Goal: Task Accomplishment & Management: Complete application form

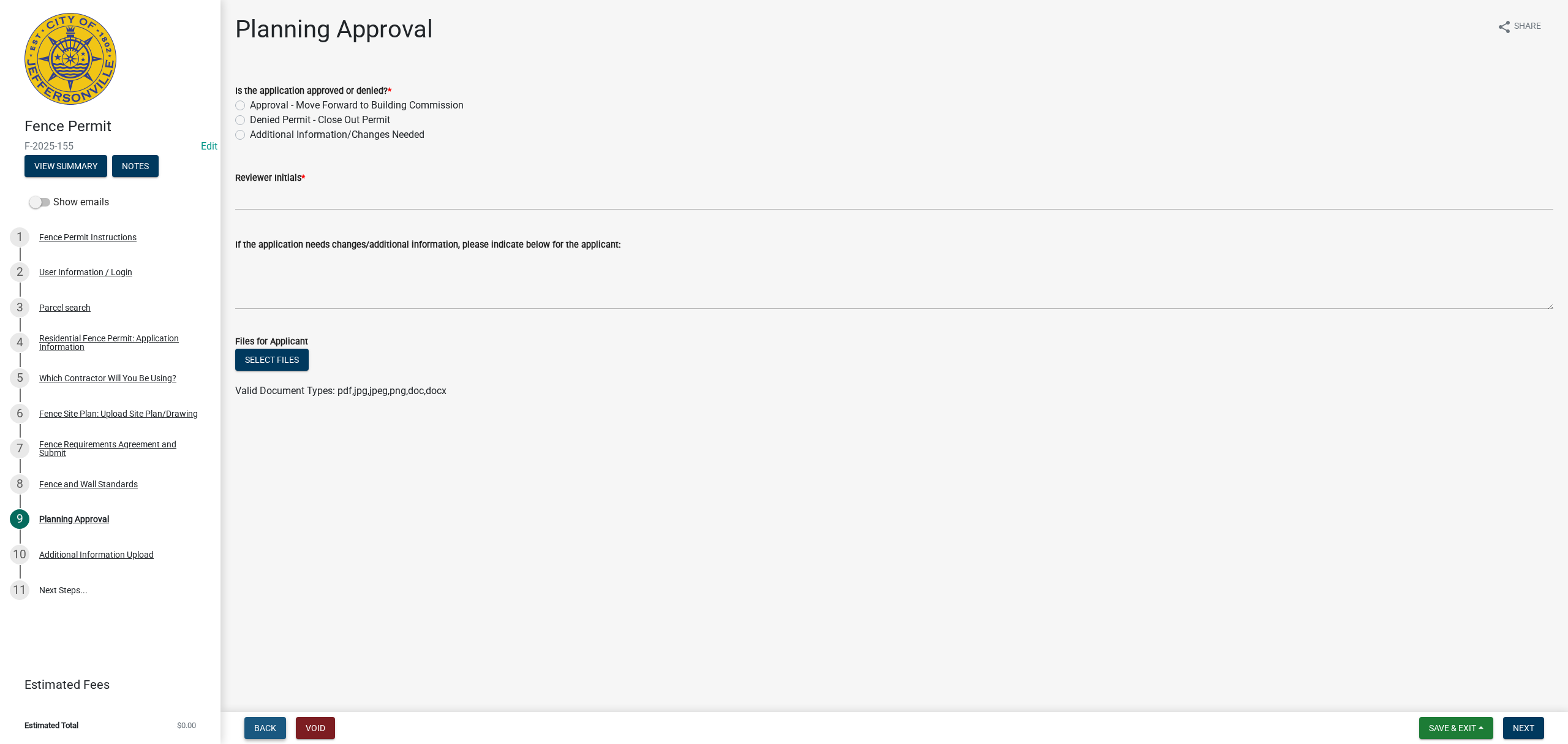
click at [251, 717] on button "Back" at bounding box center [265, 728] width 42 height 22
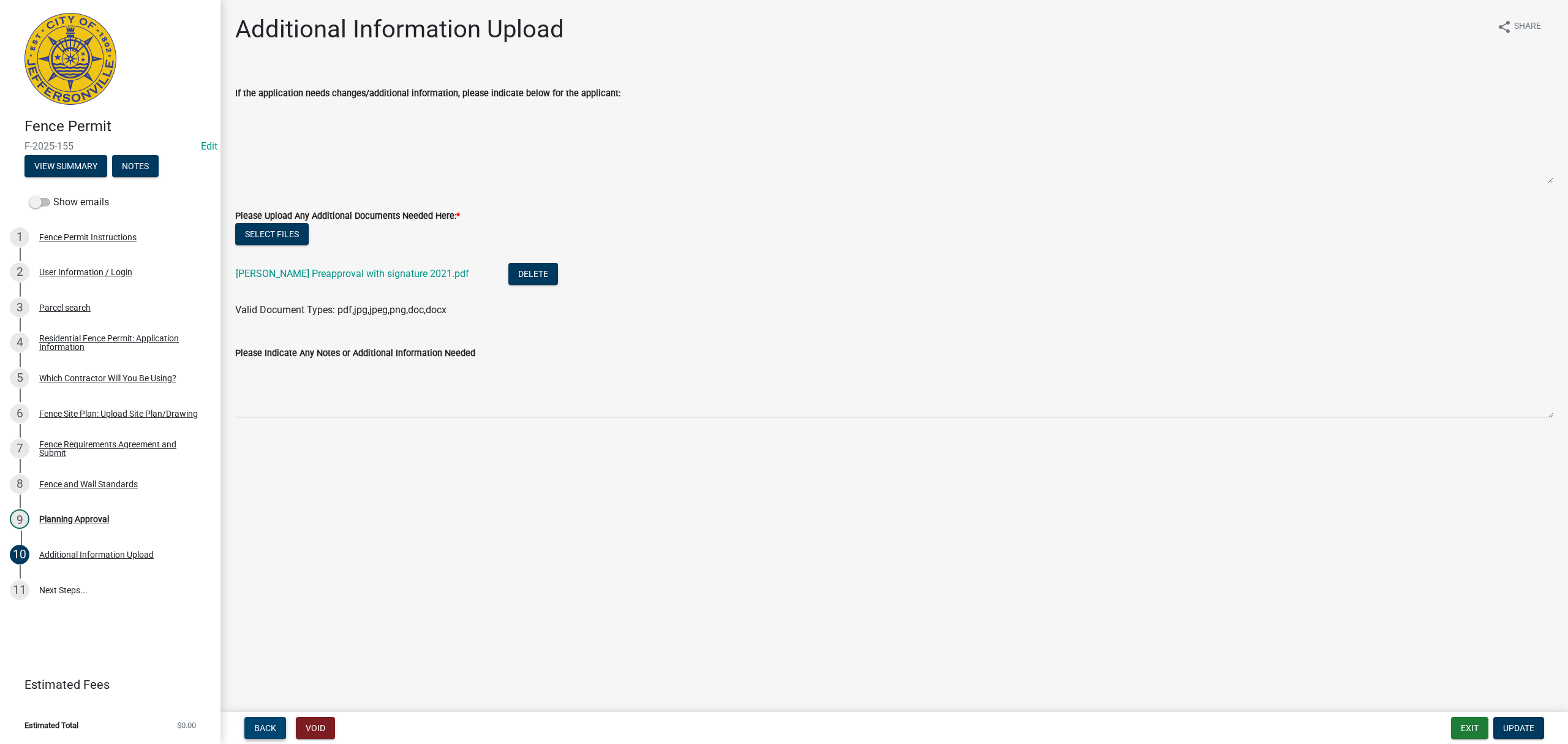
click at [255, 725] on span "Back" at bounding box center [265, 728] width 22 height 10
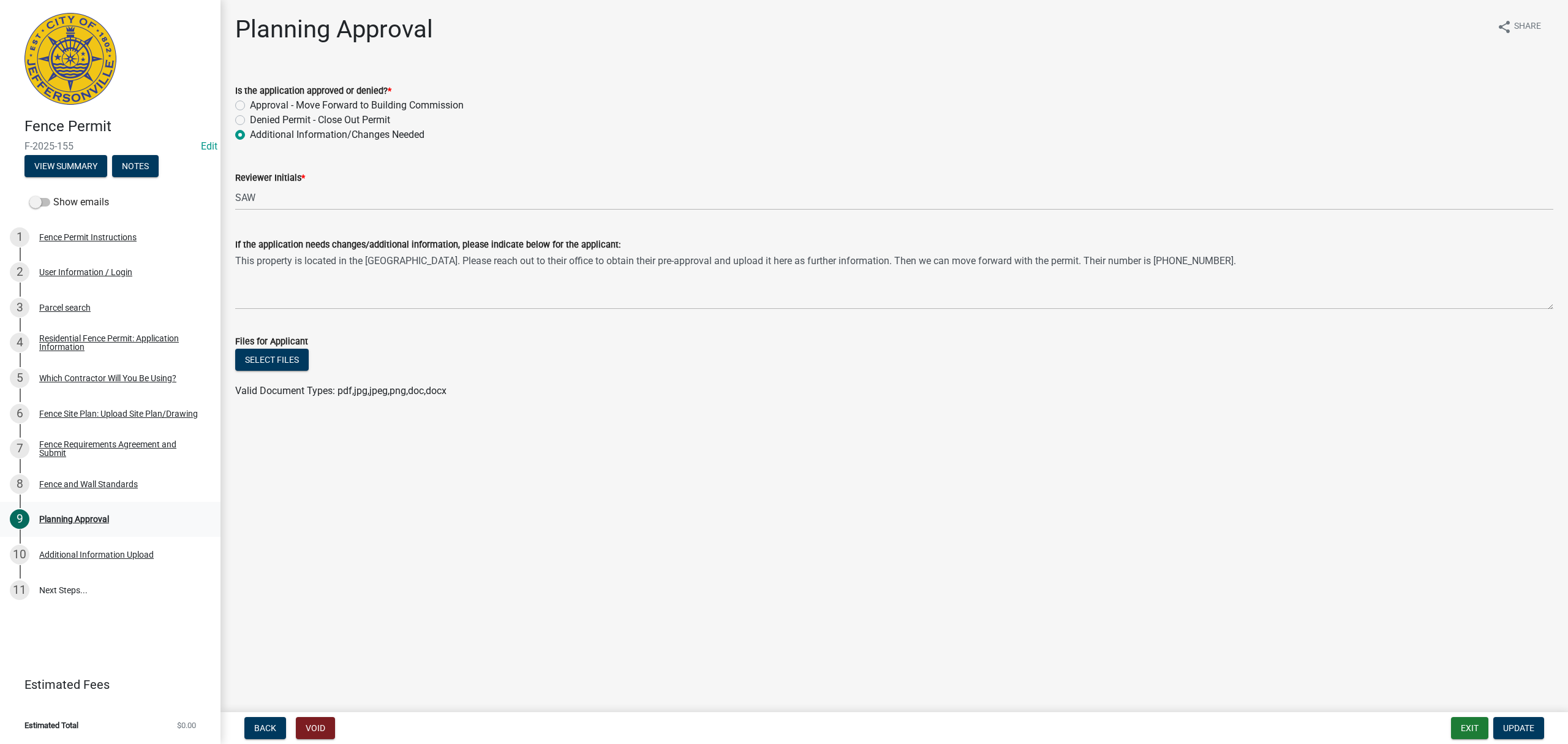
click at [138, 530] on link "9 Planning Approval" at bounding box center [110, 520] width 221 height 36
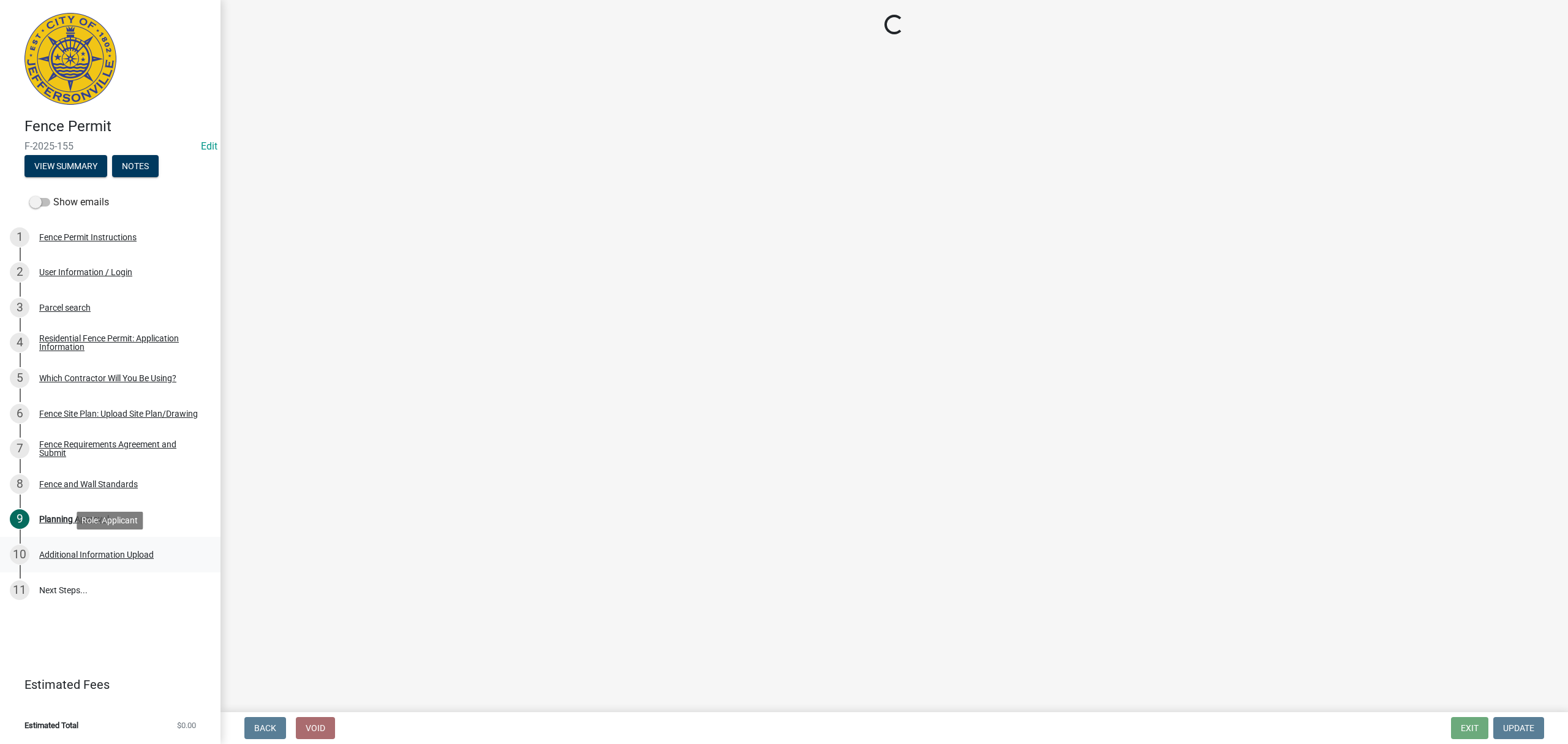
click at [137, 562] on div "10 Additional Information Upload" at bounding box center [105, 554] width 191 height 20
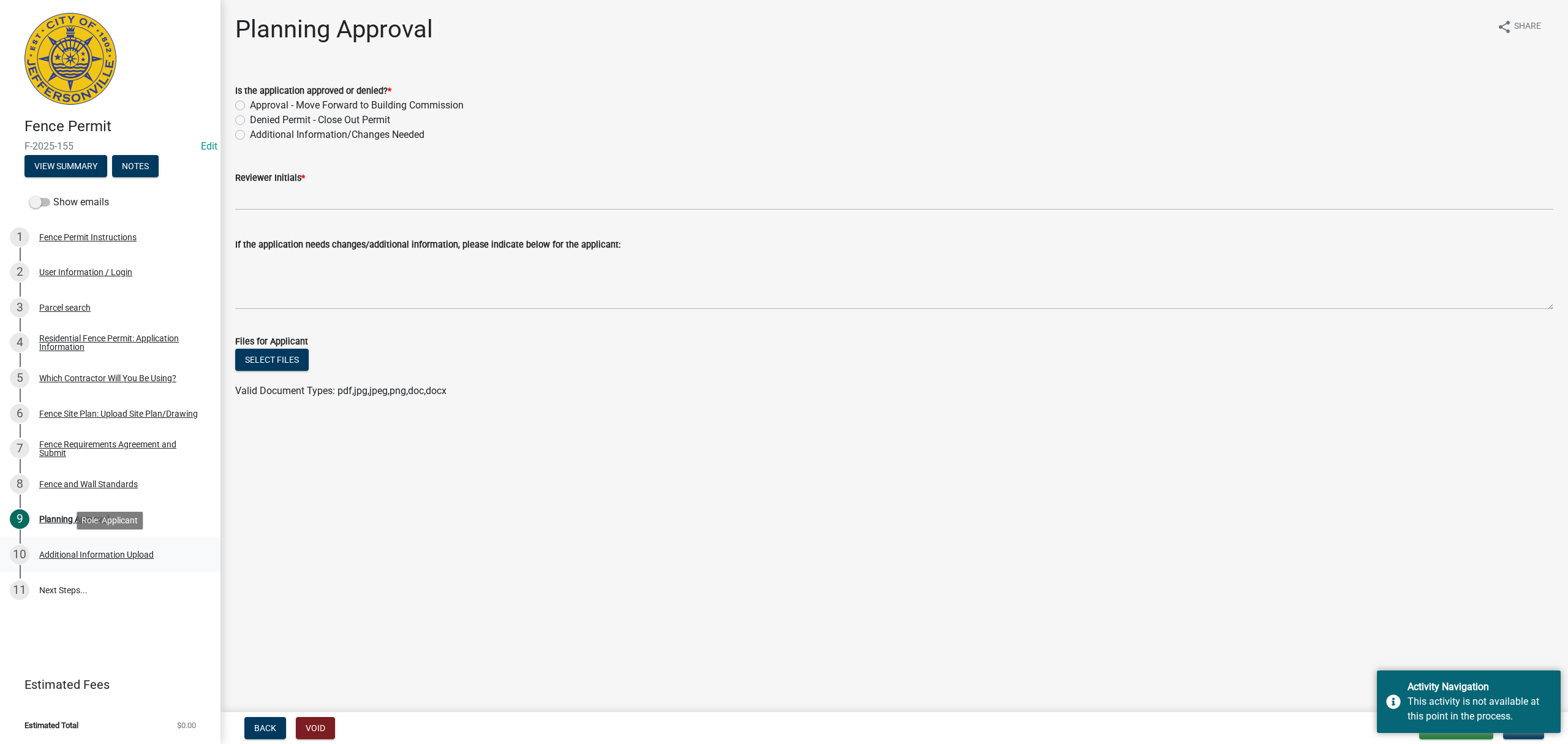
click at [139, 554] on div "Additional Information Upload" at bounding box center [97, 554] width 114 height 9
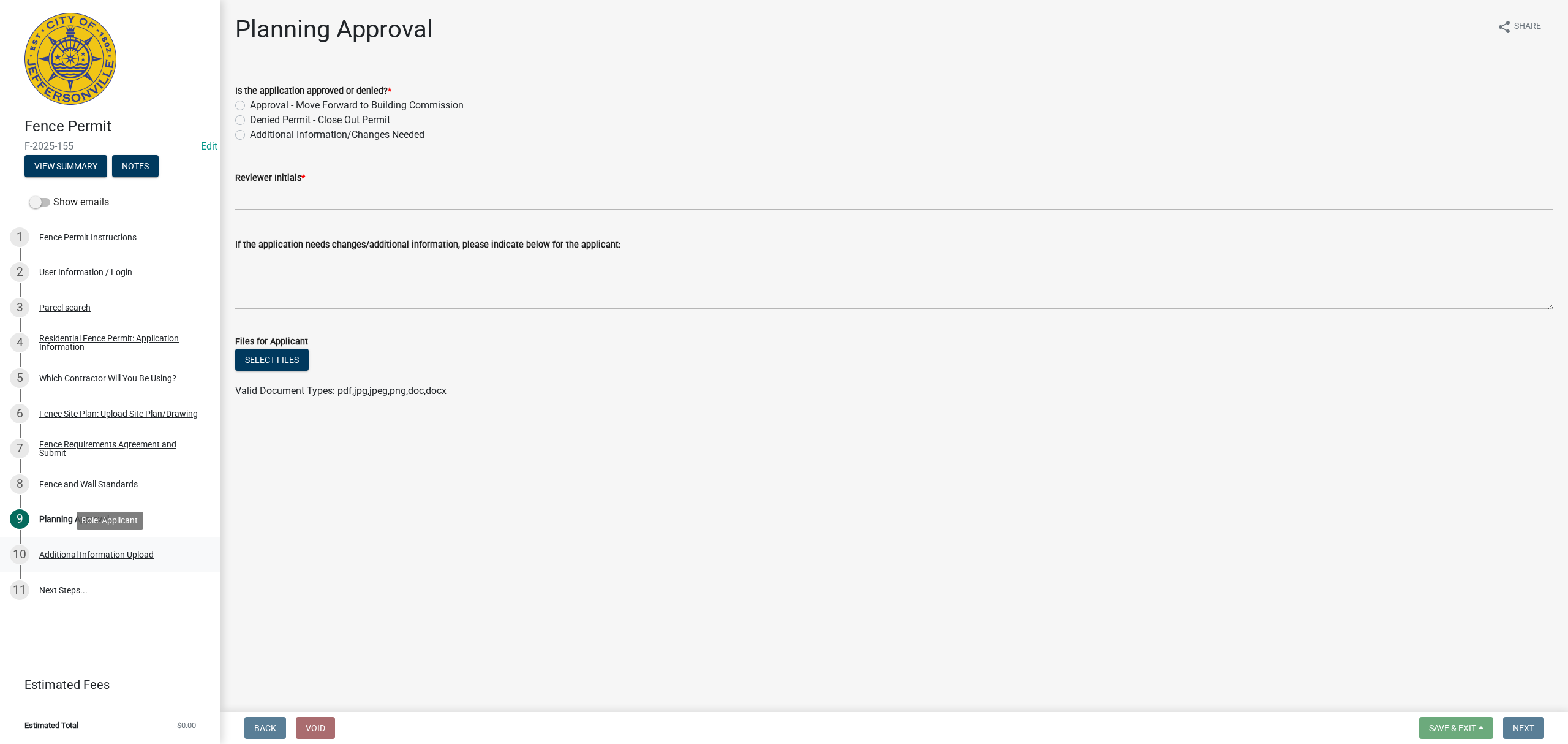
click at [136, 557] on div "Additional Information Upload" at bounding box center [97, 554] width 114 height 9
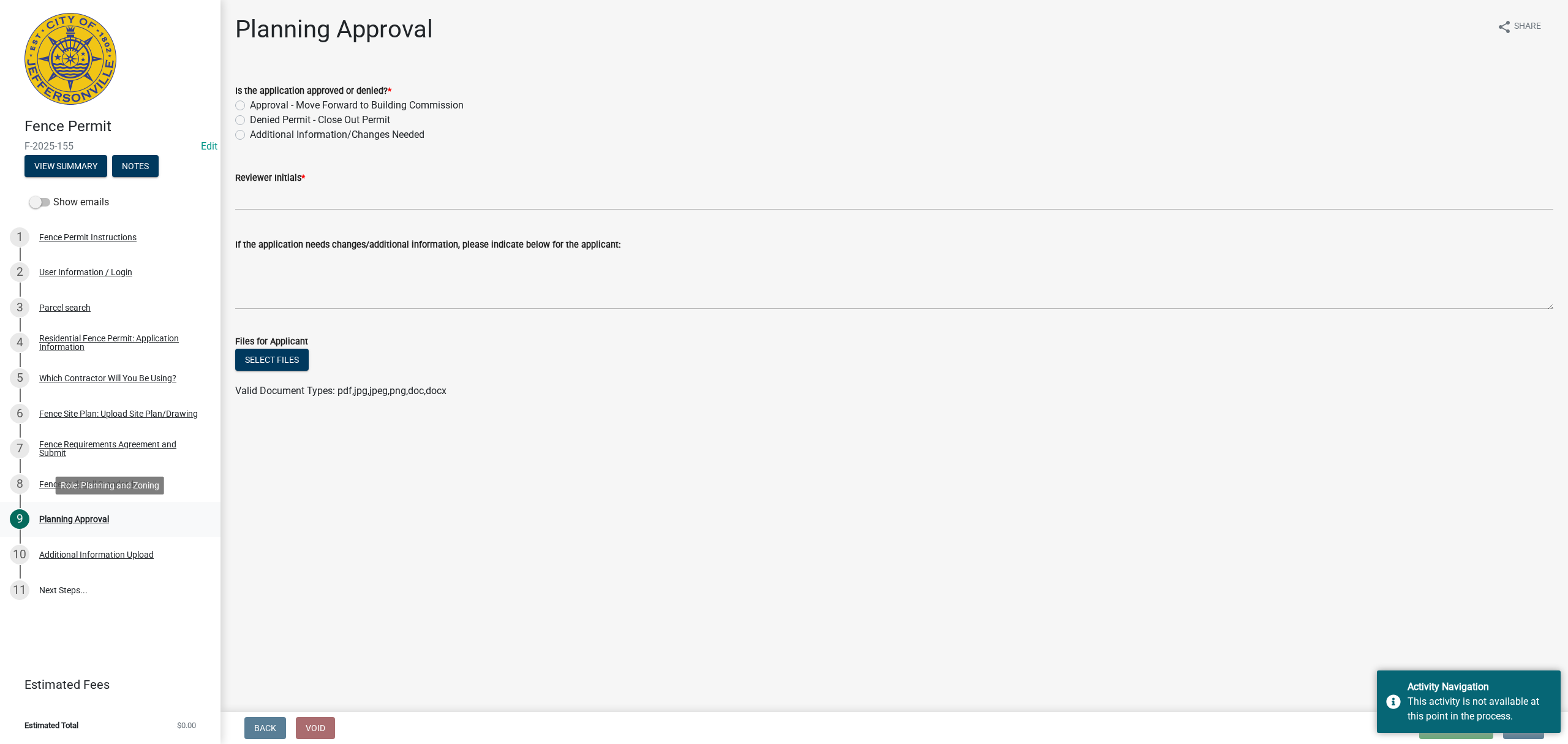
click at [152, 535] on link "9 Planning Approval" at bounding box center [110, 520] width 221 height 36
click at [108, 476] on div "8 Fence and Wall Standards" at bounding box center [105, 484] width 191 height 20
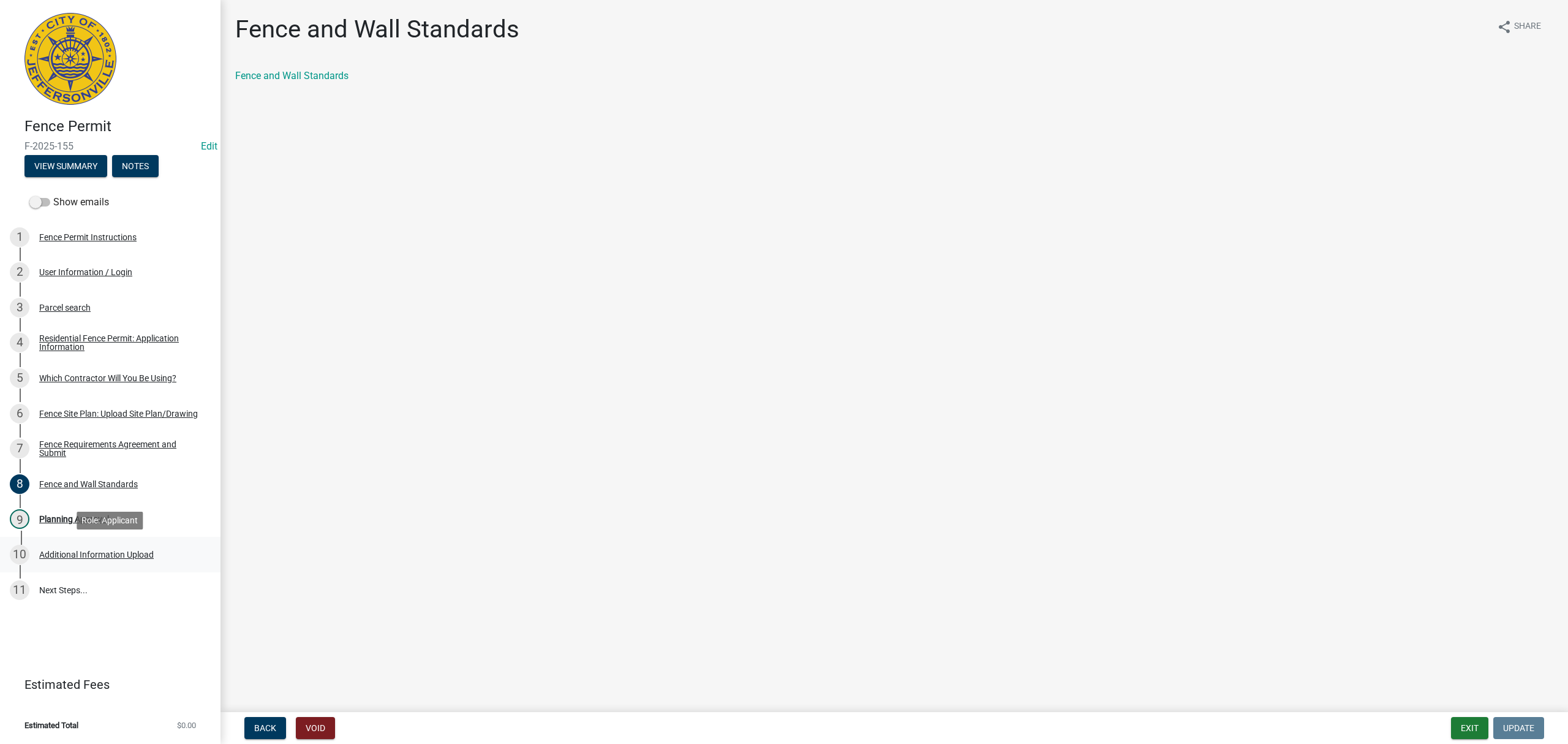
click at [148, 542] on link "10 Additional Information Upload" at bounding box center [110, 554] width 221 height 36
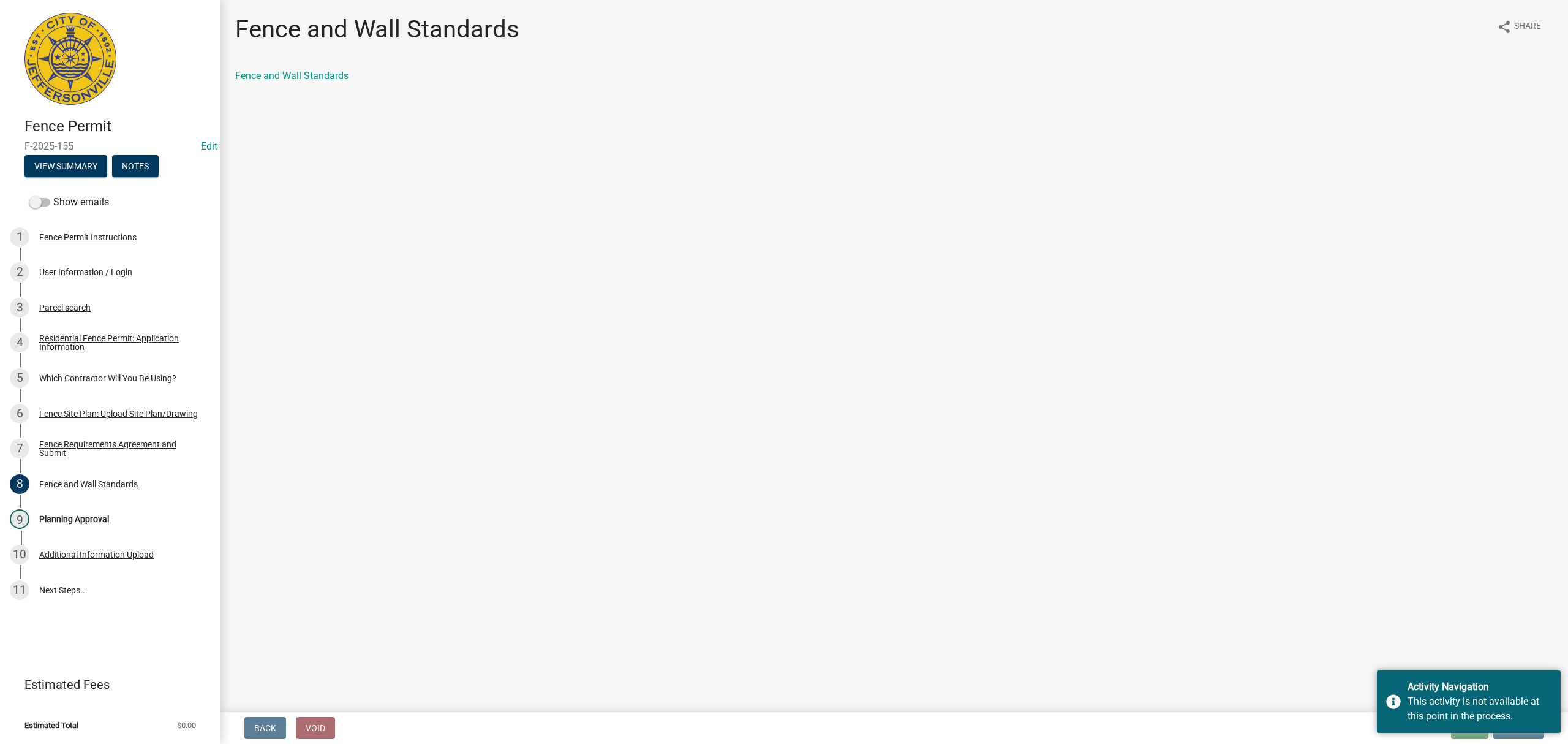
click at [939, 437] on main "Fence and Wall Standards share Share Fence and Wall Standards" at bounding box center [894, 353] width 1347 height 707
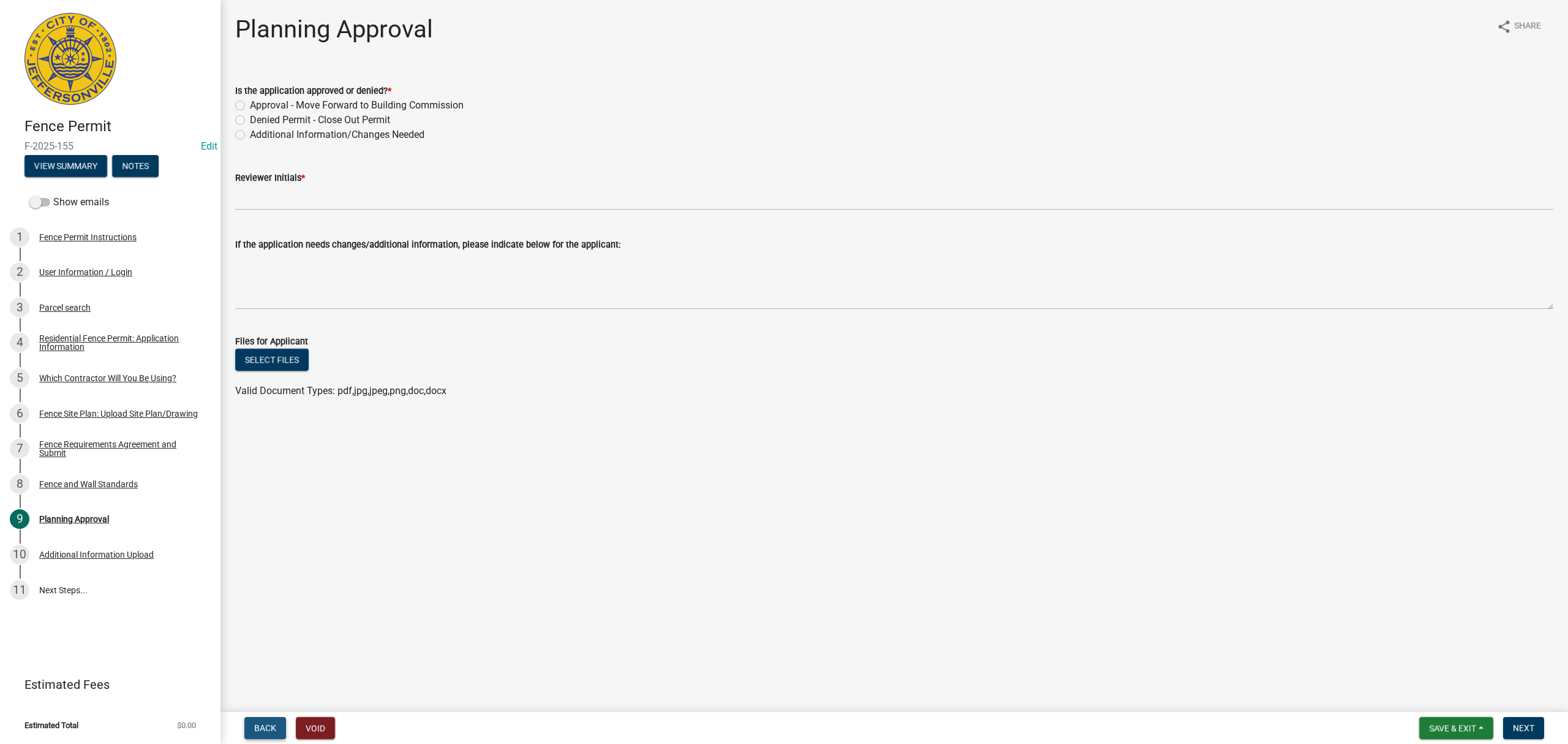
click at [246, 731] on button "Back" at bounding box center [265, 728] width 42 height 22
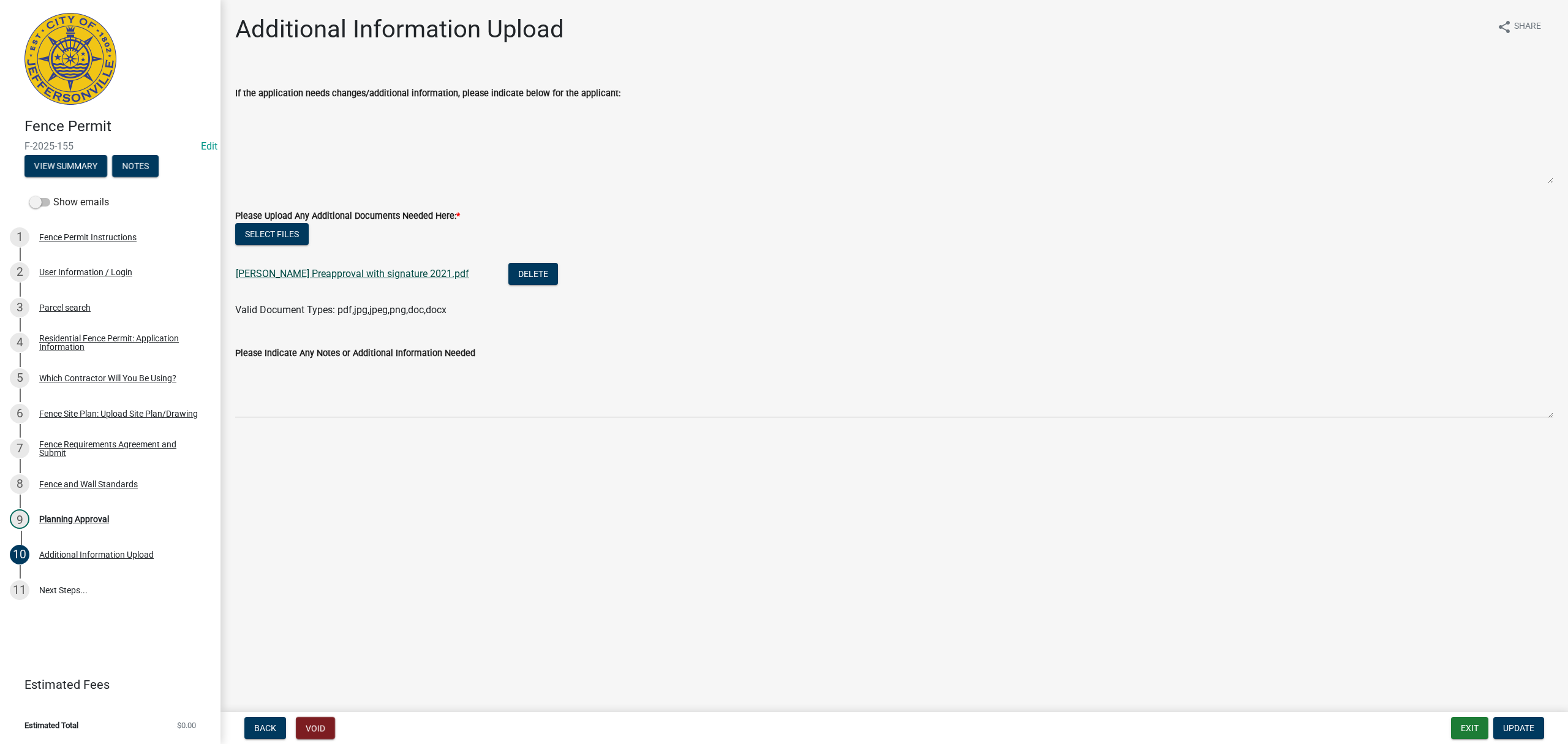
click at [309, 272] on link "Adam Murrell Preapproval with signature 2021.pdf" at bounding box center [352, 273] width 233 height 12
click at [260, 723] on span "Back" at bounding box center [265, 728] width 22 height 10
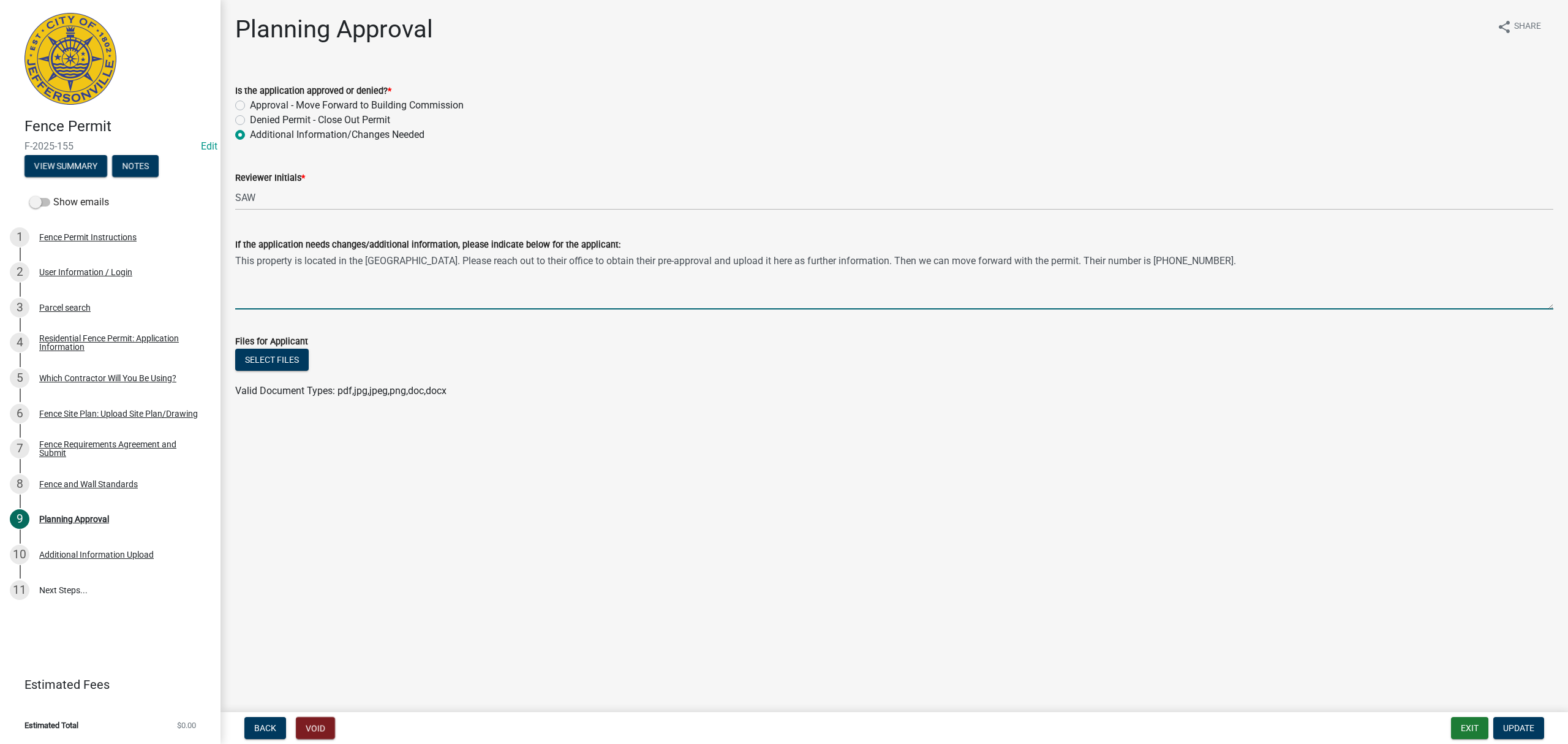
drag, startPoint x: 1277, startPoint y: 261, endPoint x: 231, endPoint y: 252, distance: 1046.0
click at [231, 252] on div "If the application needs changes/additional information, please indicate below …" at bounding box center [894, 265] width 1336 height 89
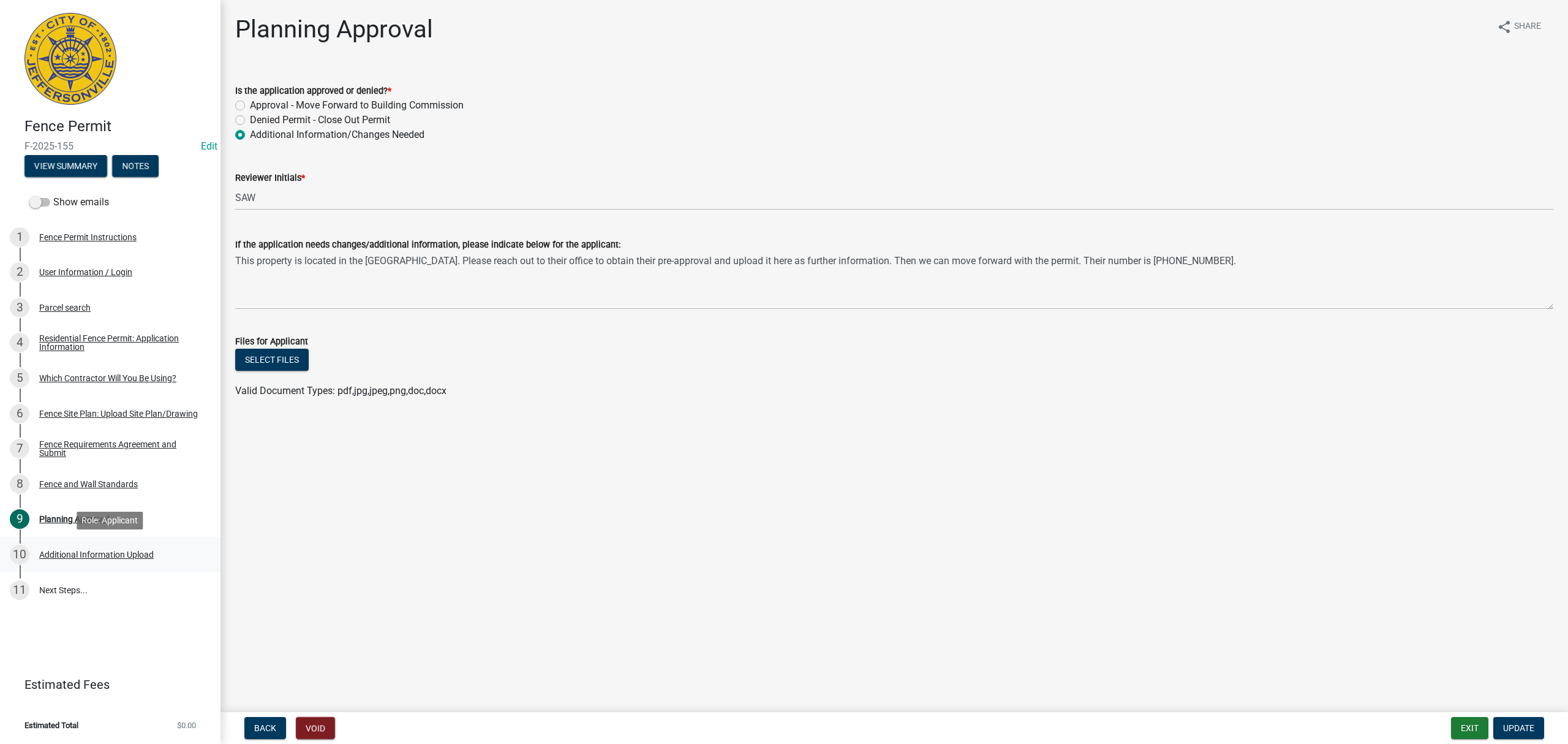
click at [164, 550] on div "10 Additional Information Upload" at bounding box center [105, 554] width 191 height 20
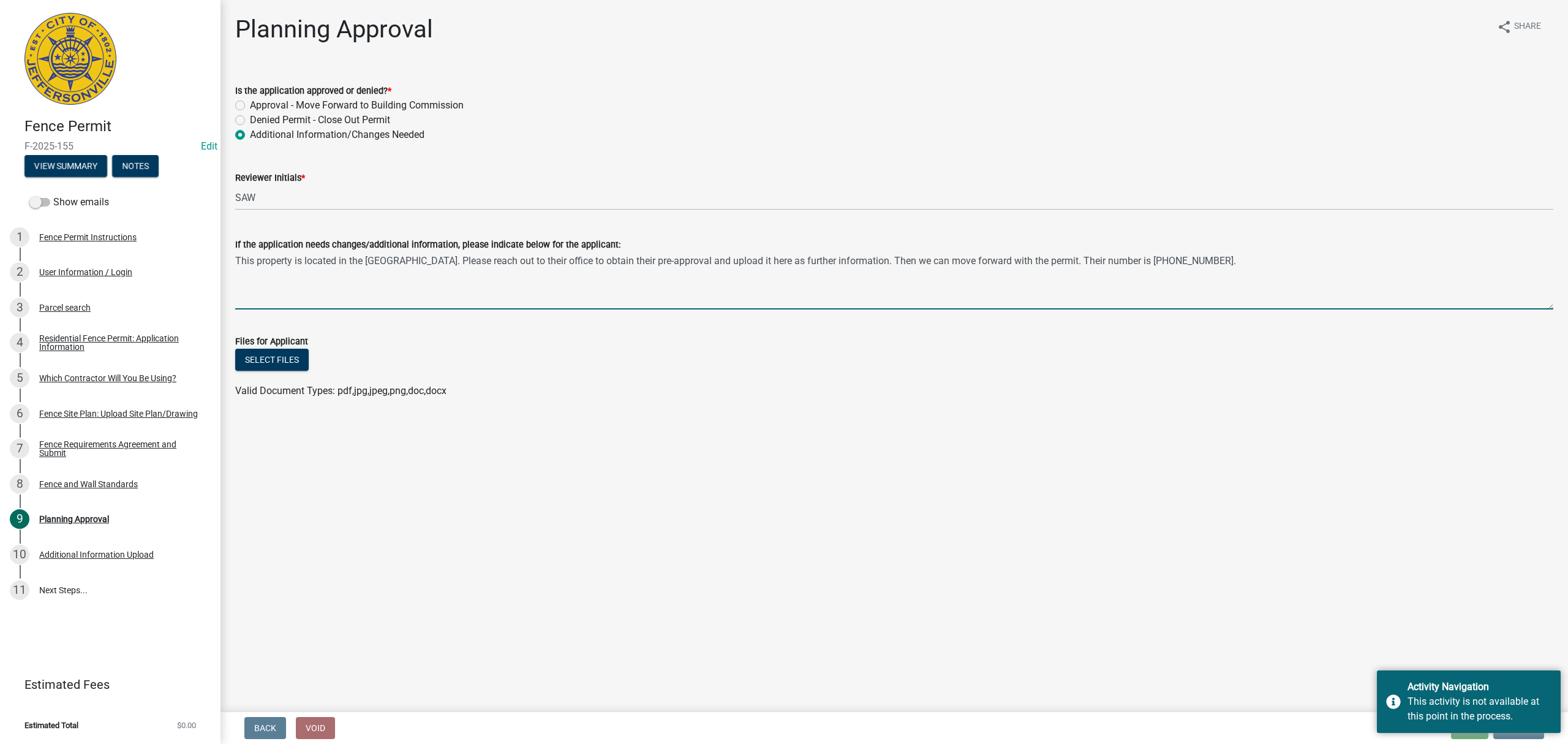
click at [687, 282] on textarea "This property is located in the Oak Park Conservancy District. Please reach out…" at bounding box center [894, 281] width 1319 height 57
click at [236, 260] on textarea "This property is located in the Oak Park Conservancy District. Please reach out…" at bounding box center [894, 281] width 1319 height 57
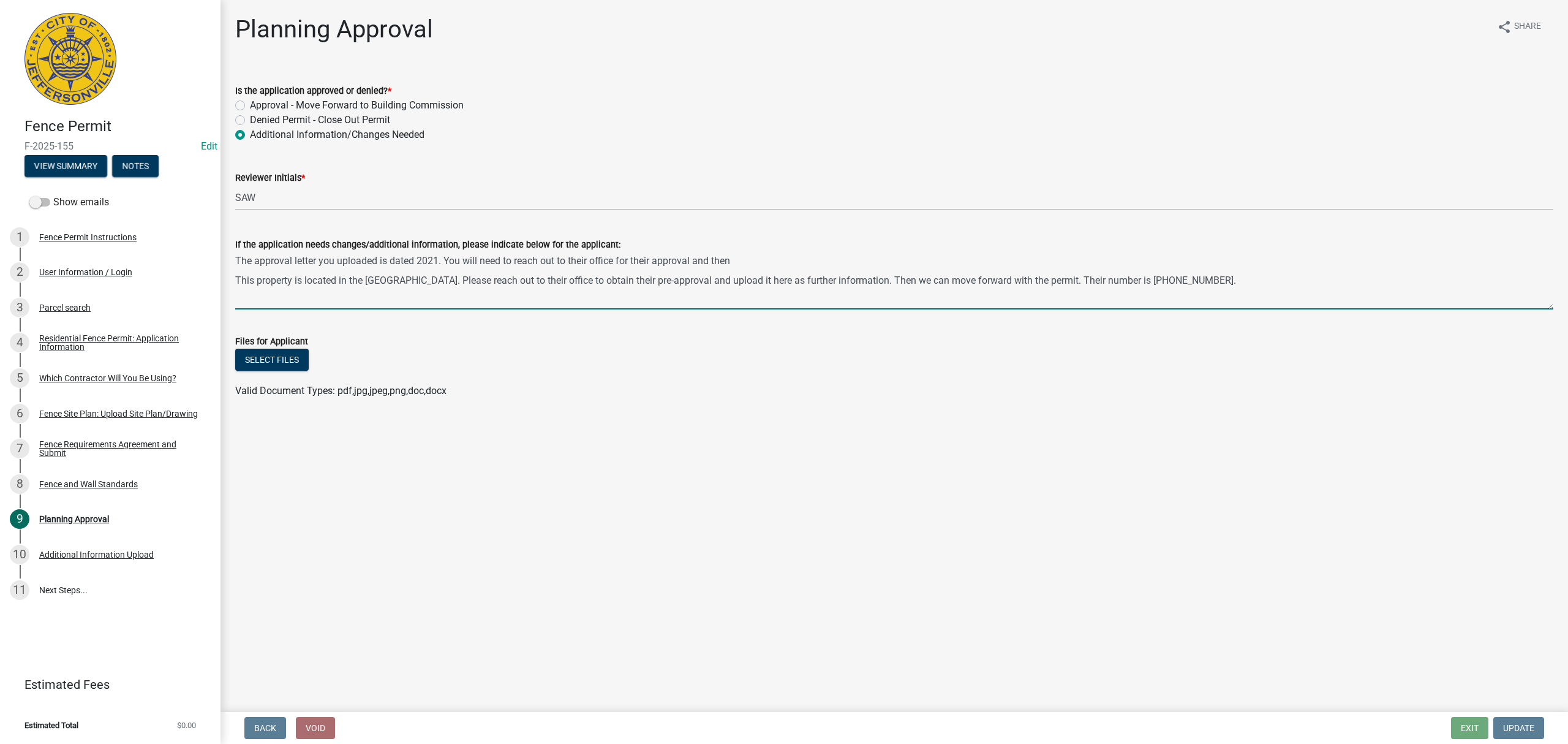
drag, startPoint x: 771, startPoint y: 285, endPoint x: 234, endPoint y: 277, distance: 537.1
click at [234, 277] on div "If the application needs changes/additional information, please indicate below …" at bounding box center [894, 265] width 1336 height 89
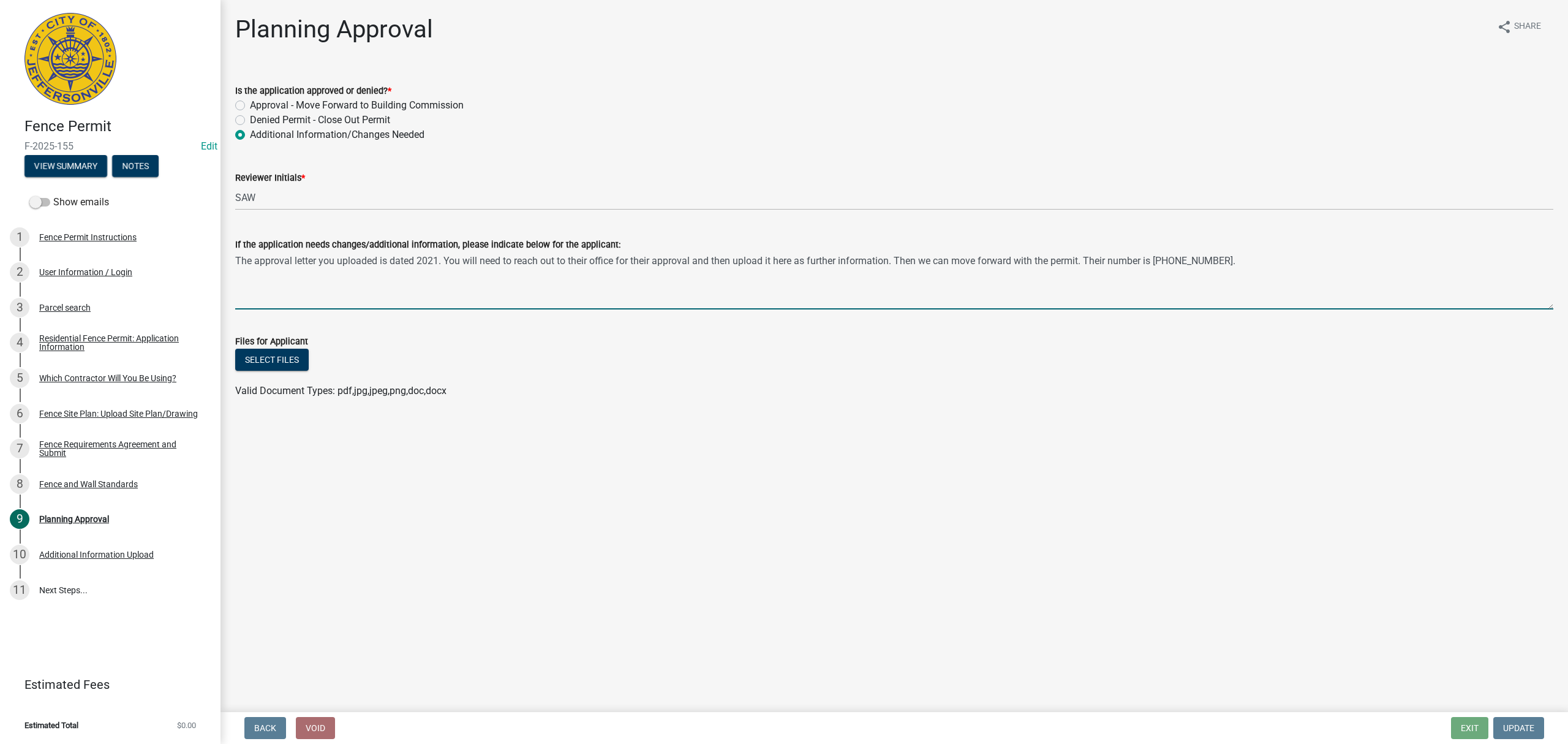
click at [439, 258] on textarea "The approval letter you uploaded is dated 2021. You will need to reach out to t…" at bounding box center [894, 281] width 1319 height 57
type textarea "The approval letter you uploaded is dated 2021. We need one dated this year. Yo…"
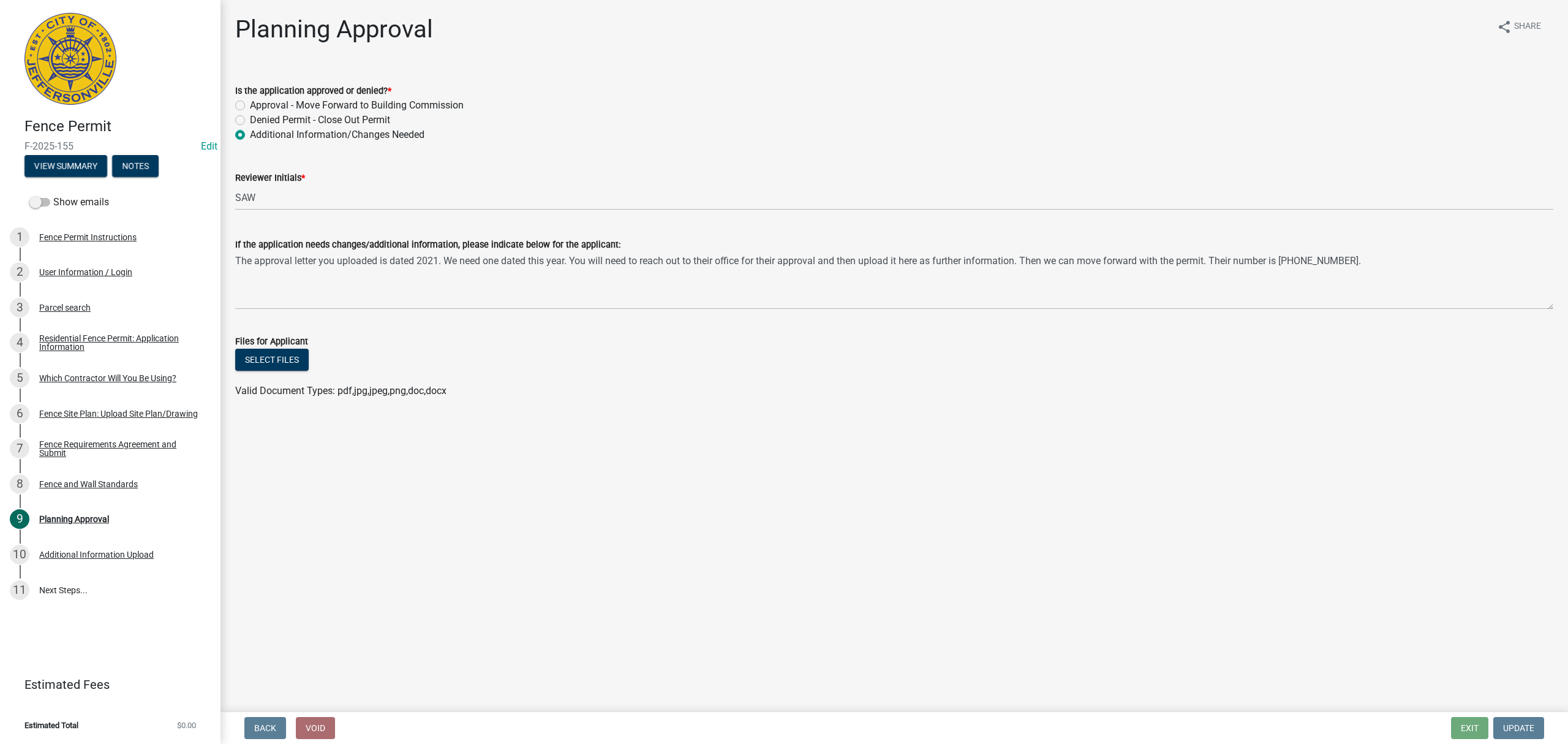
click at [859, 343] on div "Files for Applicant" at bounding box center [894, 341] width 1319 height 14
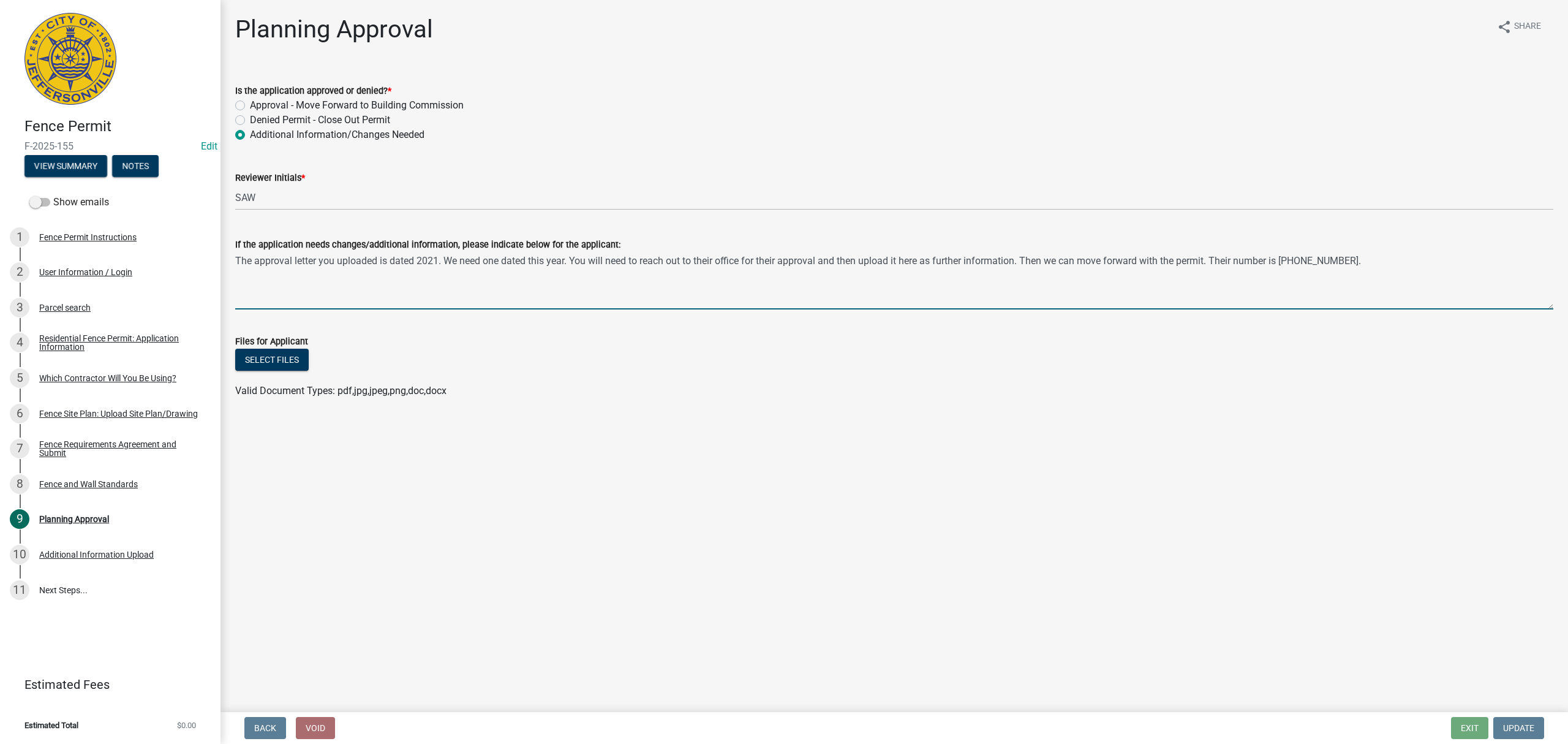
drag, startPoint x: 1368, startPoint y: 260, endPoint x: 223, endPoint y: 271, distance: 1145.1
click at [223, 271] on div "Planning Approval share Share Is the application approved or denied? * Approval…" at bounding box center [894, 217] width 1347 height 406
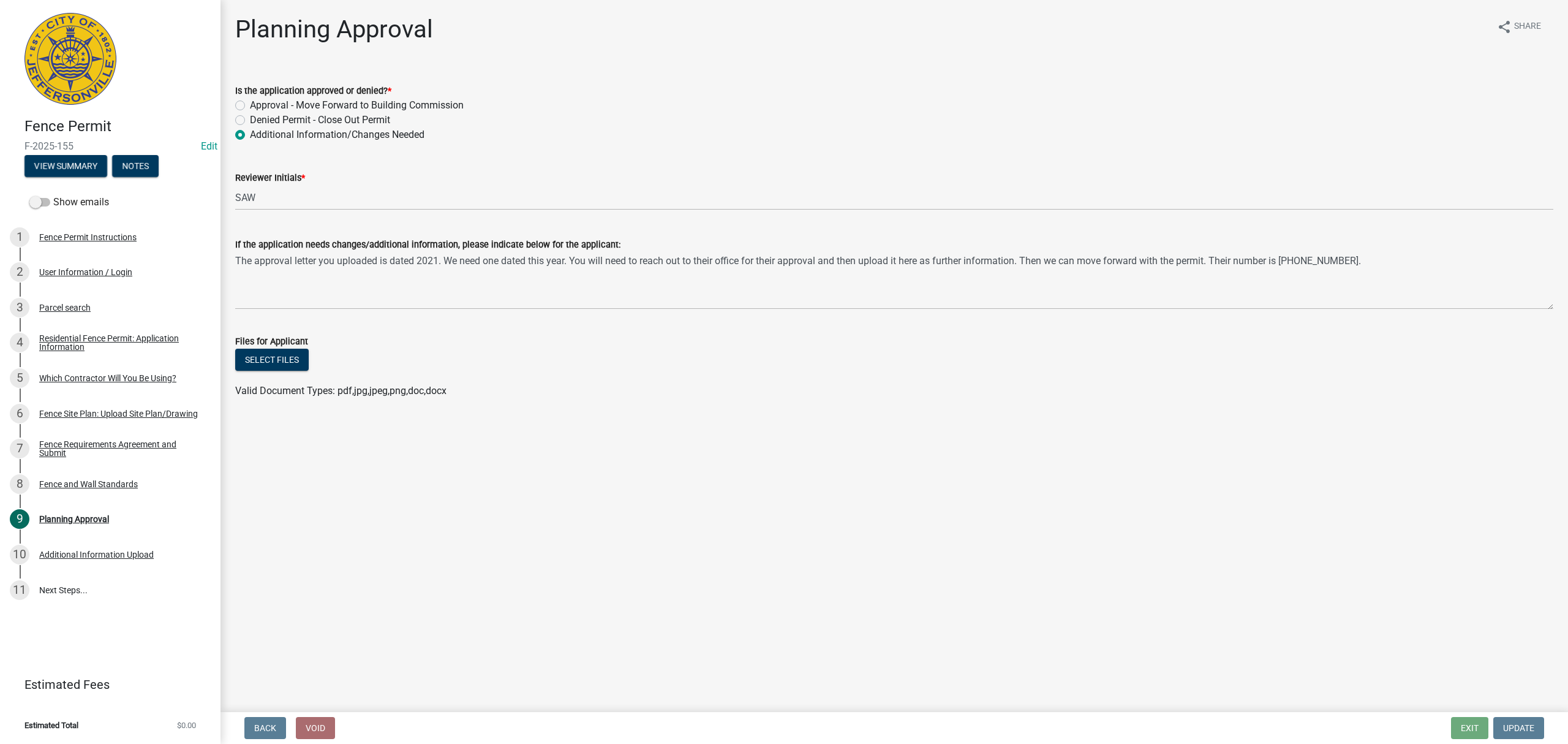
click at [351, 560] on main "Planning Approval share Share Is the application approved or denied? * Approval…" at bounding box center [894, 353] width 1347 height 707
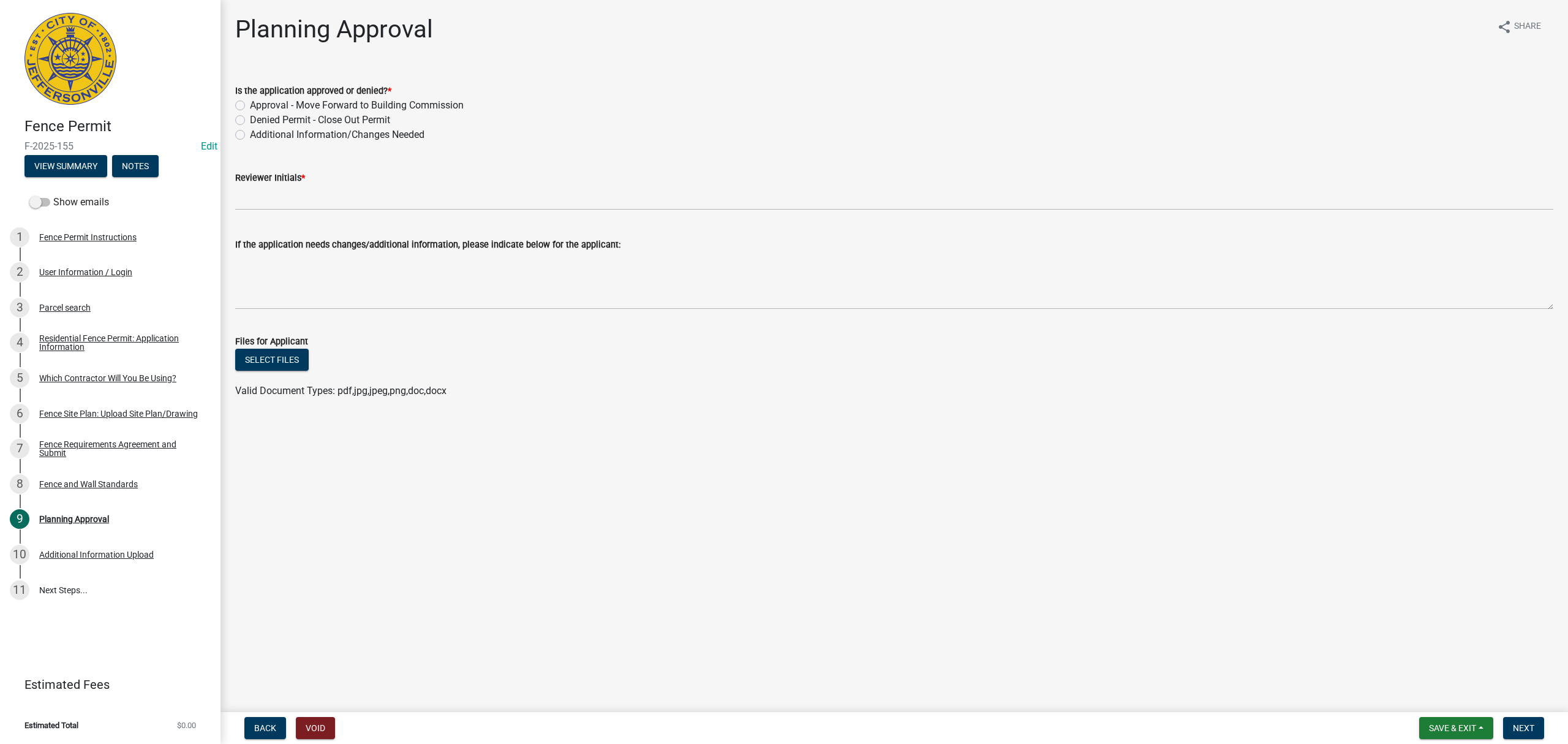
click at [328, 133] on label "Additional Information/Changes Needed" at bounding box center [337, 135] width 174 height 14
click at [257, 133] on input "Additional Information/Changes Needed" at bounding box center [254, 131] width 8 height 8
radio input "true"
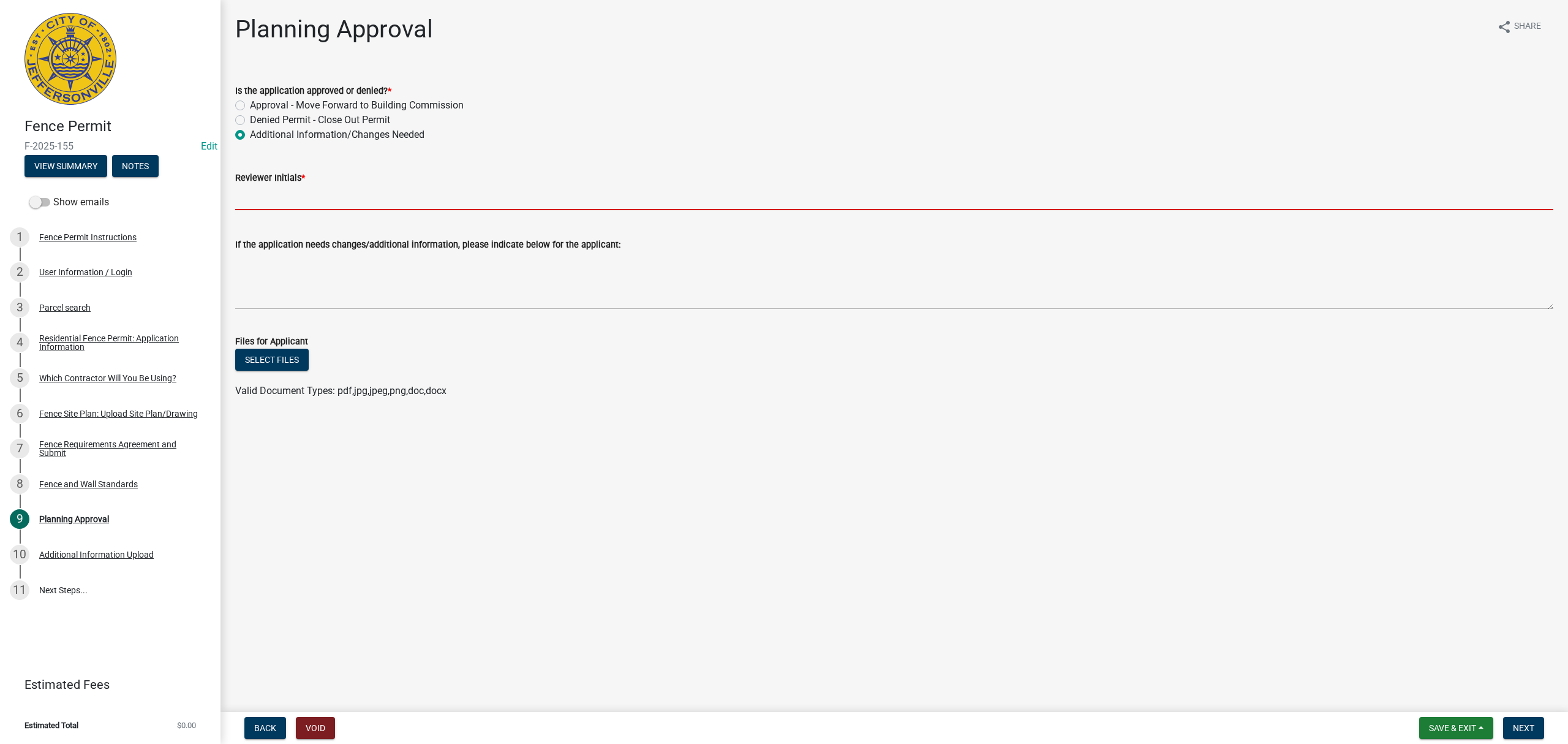
click at [358, 192] on input "Reviewer Initials *" at bounding box center [894, 198] width 1319 height 25
type input "STS"
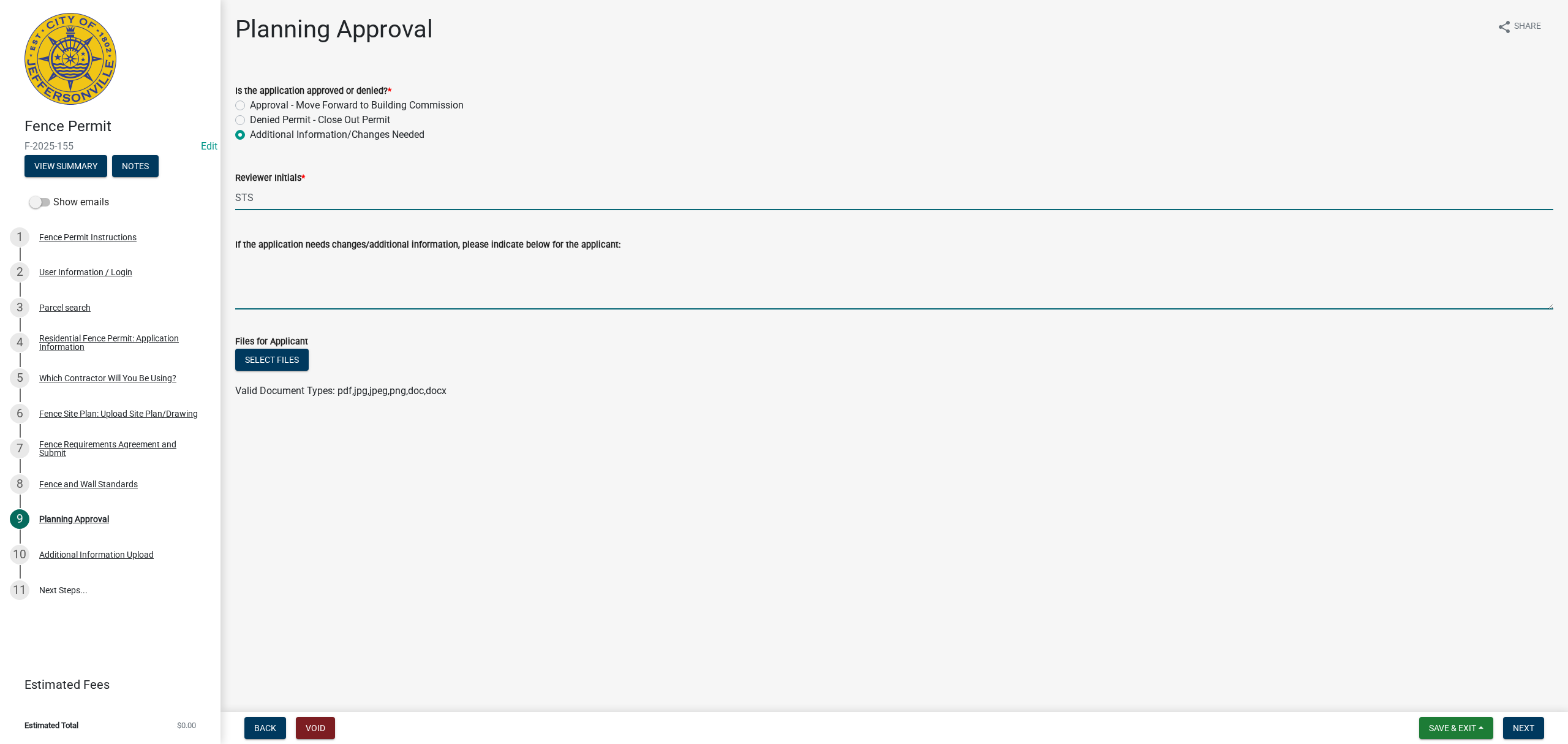
click at [344, 307] on textarea "If the application needs changes/additional information, please indicate below …" at bounding box center [894, 281] width 1319 height 57
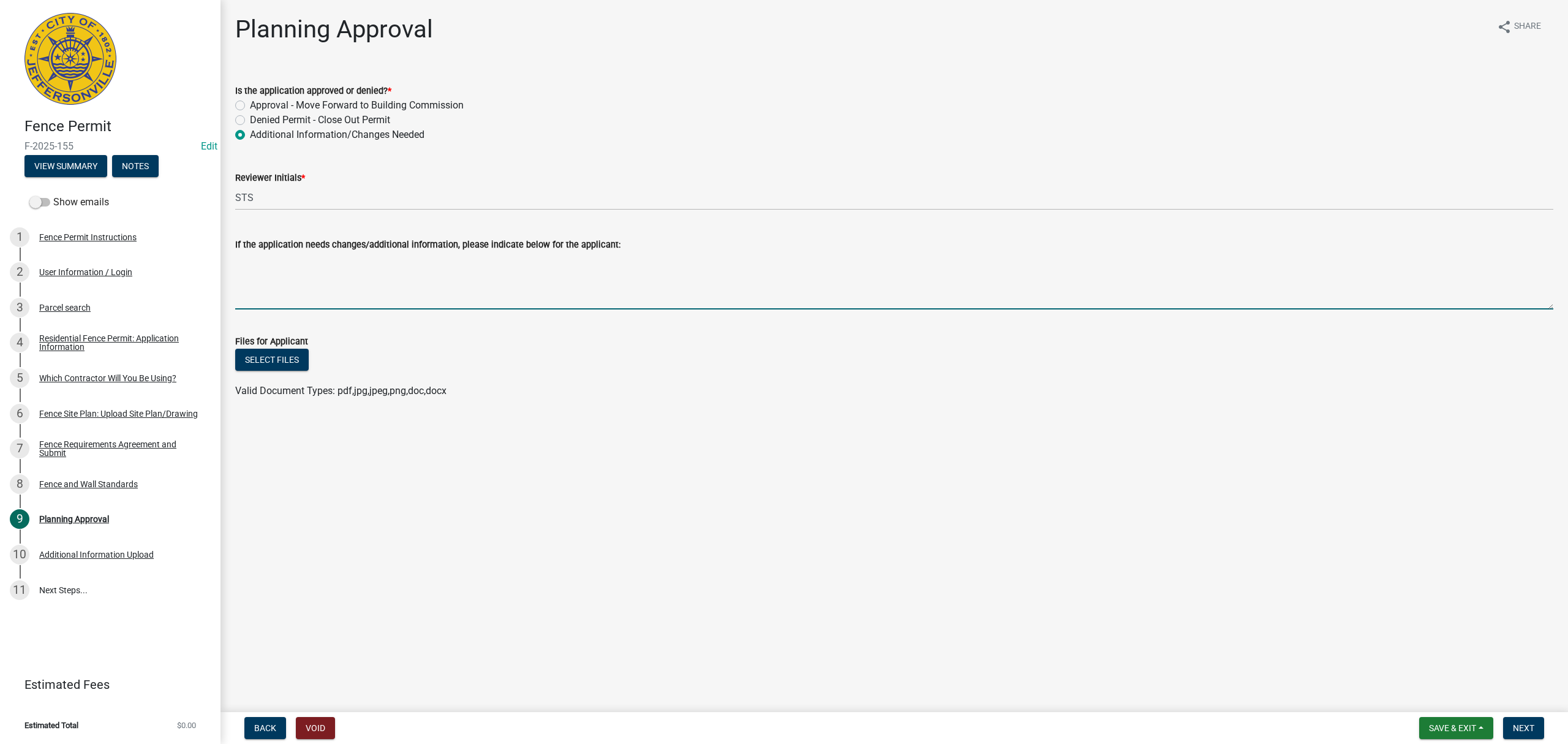
paste textarea "The approval letter you uploaded is dated 2021. We need one dated this year. Yo…"
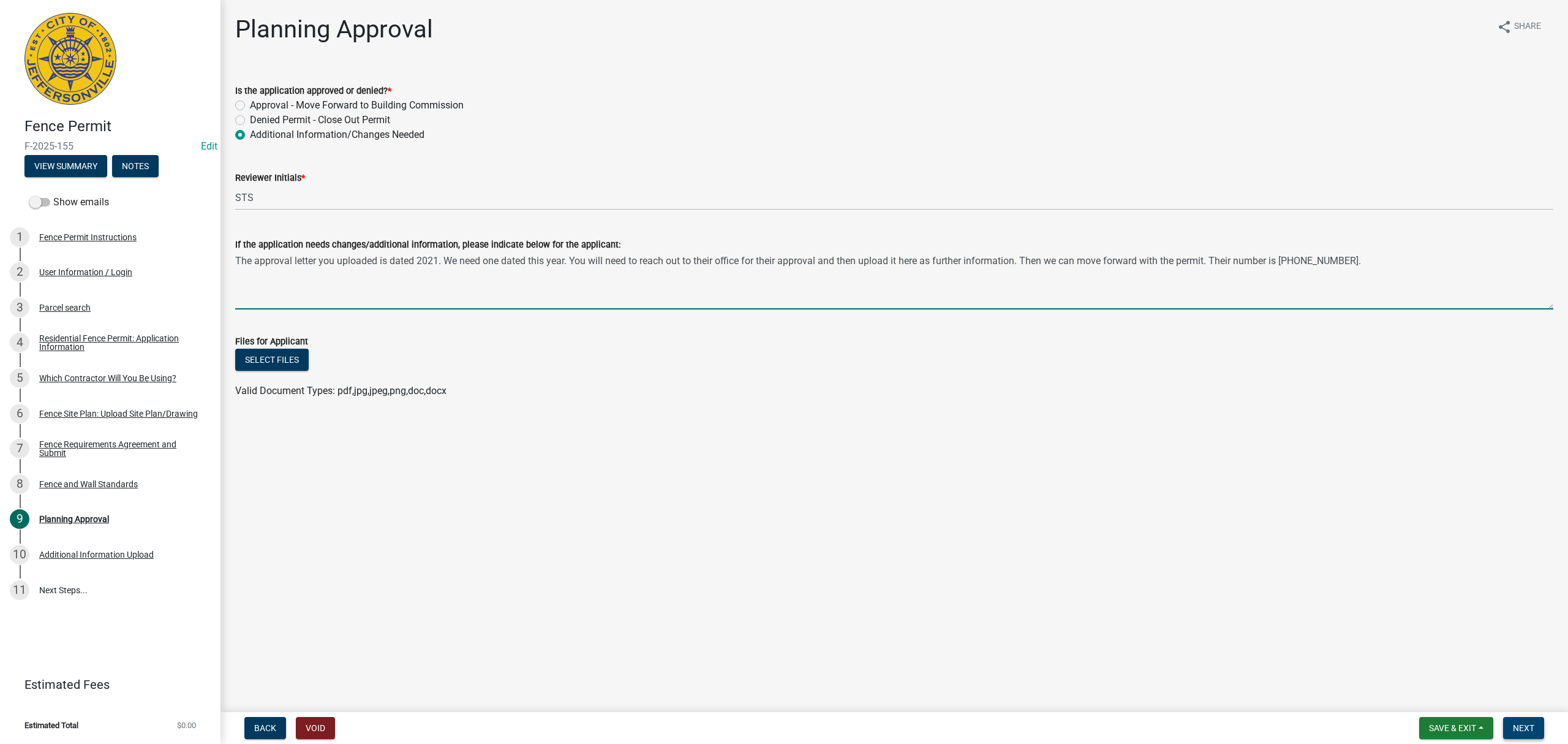
type textarea "The approval letter you uploaded is dated 2021. We need one dated this year. Yo…"
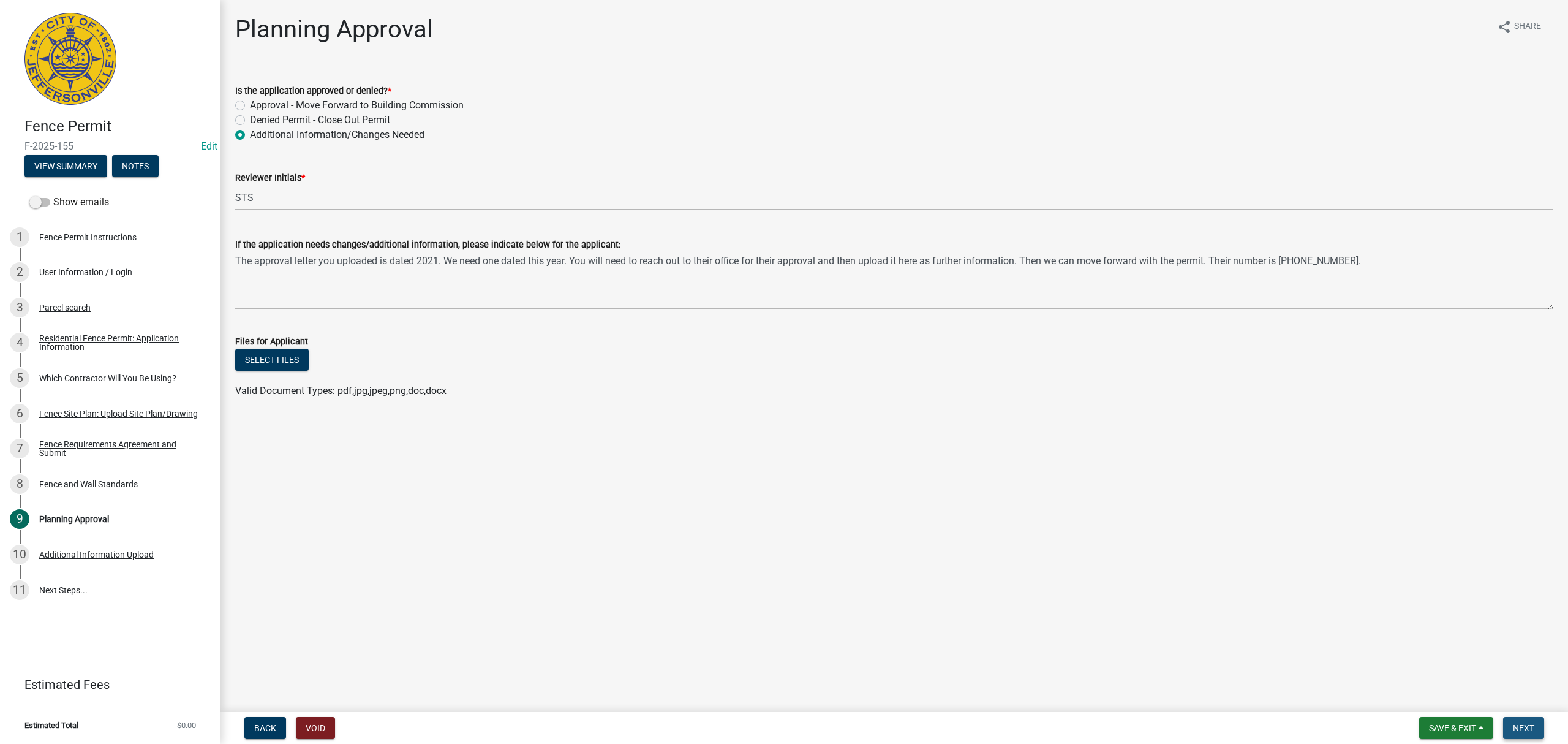
click at [1519, 726] on span "Next" at bounding box center [1523, 728] width 21 height 10
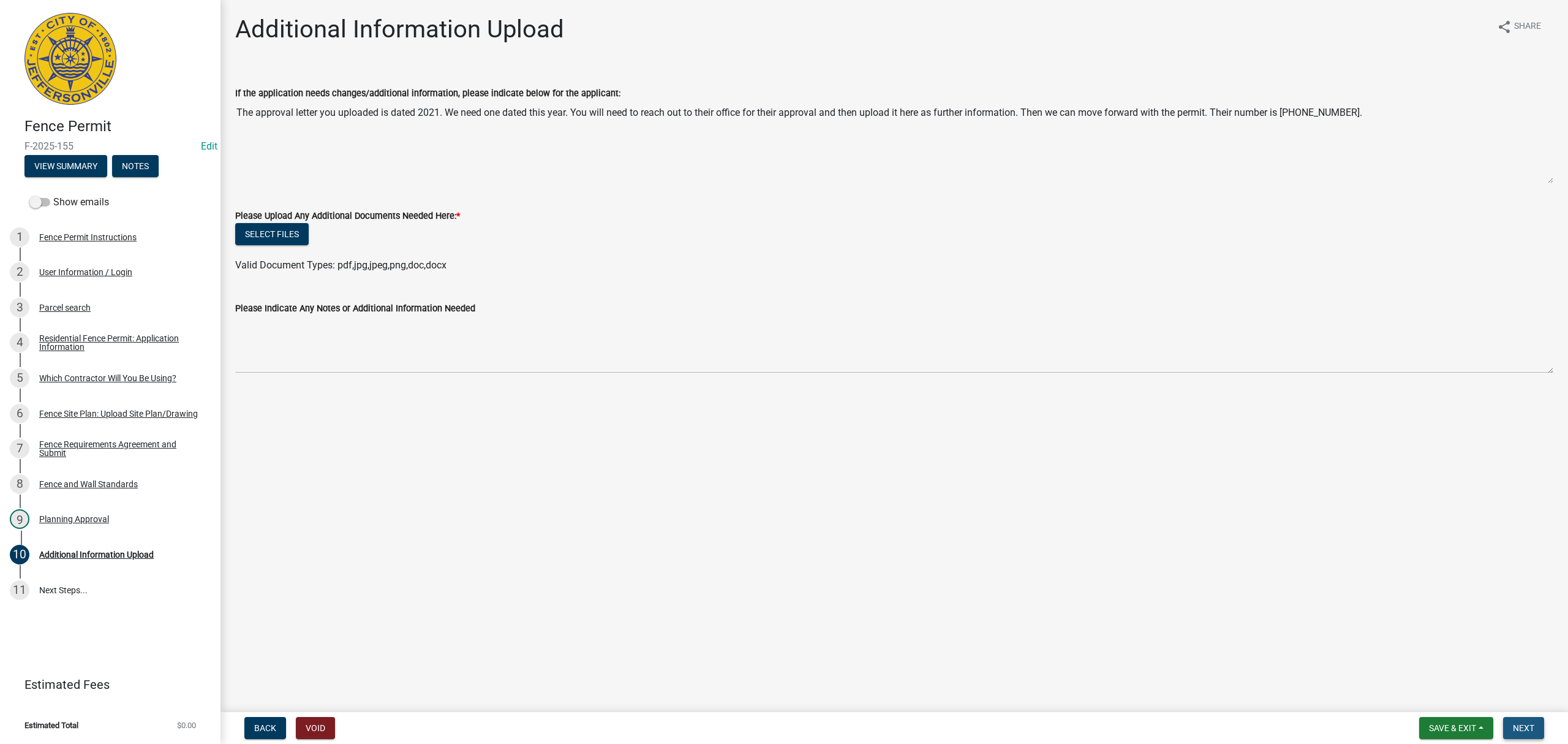
click at [1520, 731] on span "Next" at bounding box center [1523, 728] width 21 height 10
click at [1453, 731] on span "Save & Exit" at bounding box center [1453, 728] width 47 height 10
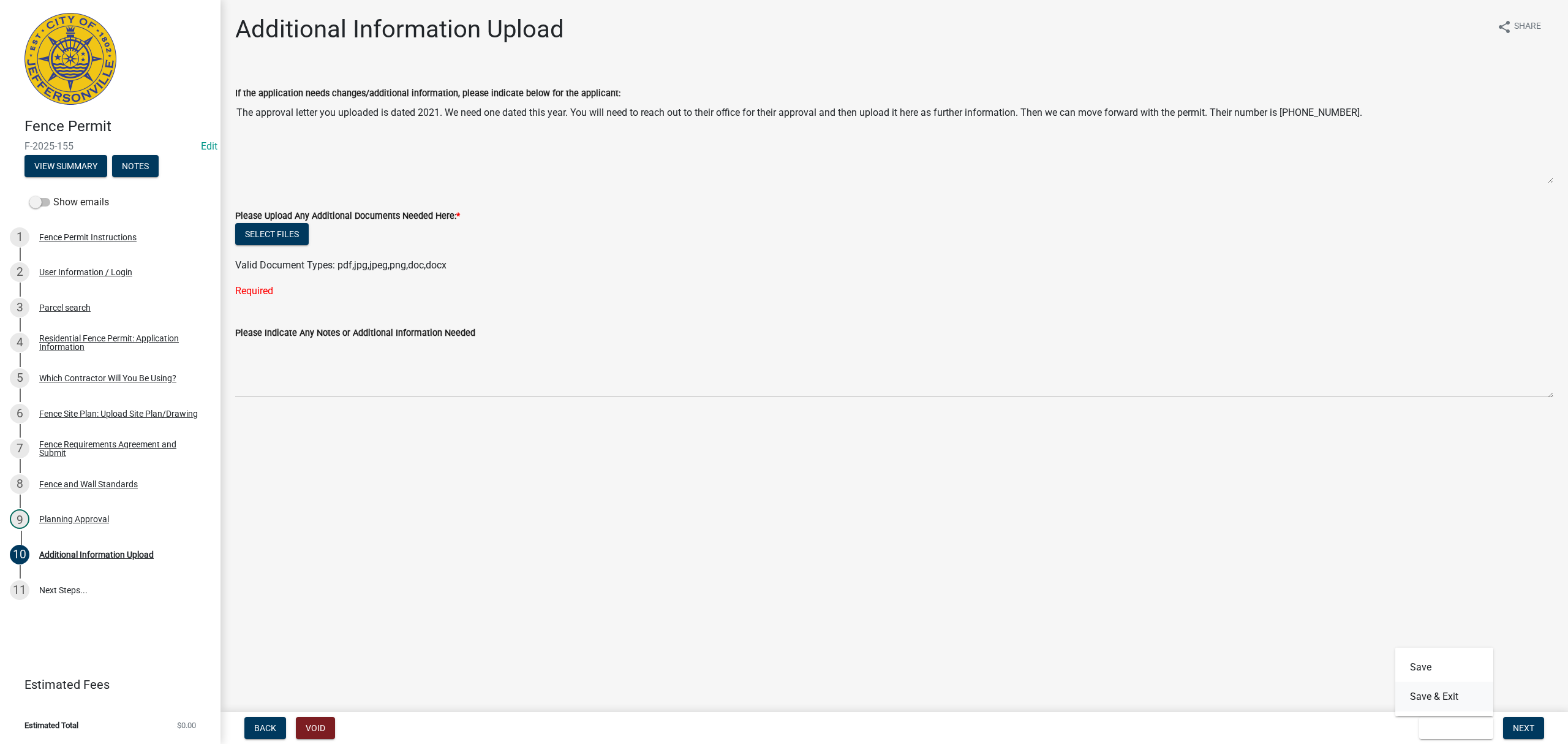
click at [1435, 698] on button "Save & Exit" at bounding box center [1445, 697] width 98 height 30
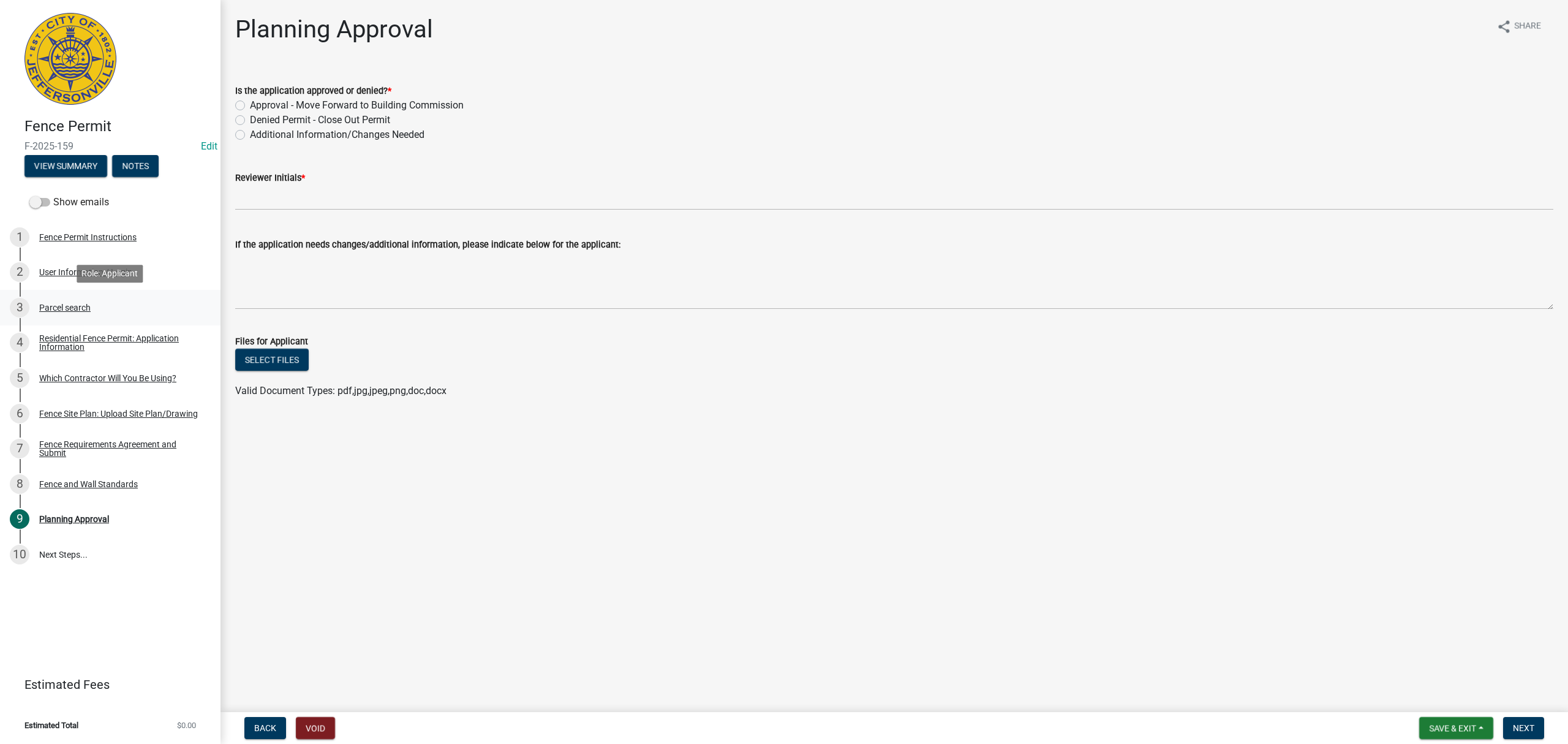
click at [112, 315] on div "3 Parcel search" at bounding box center [105, 308] width 191 height 20
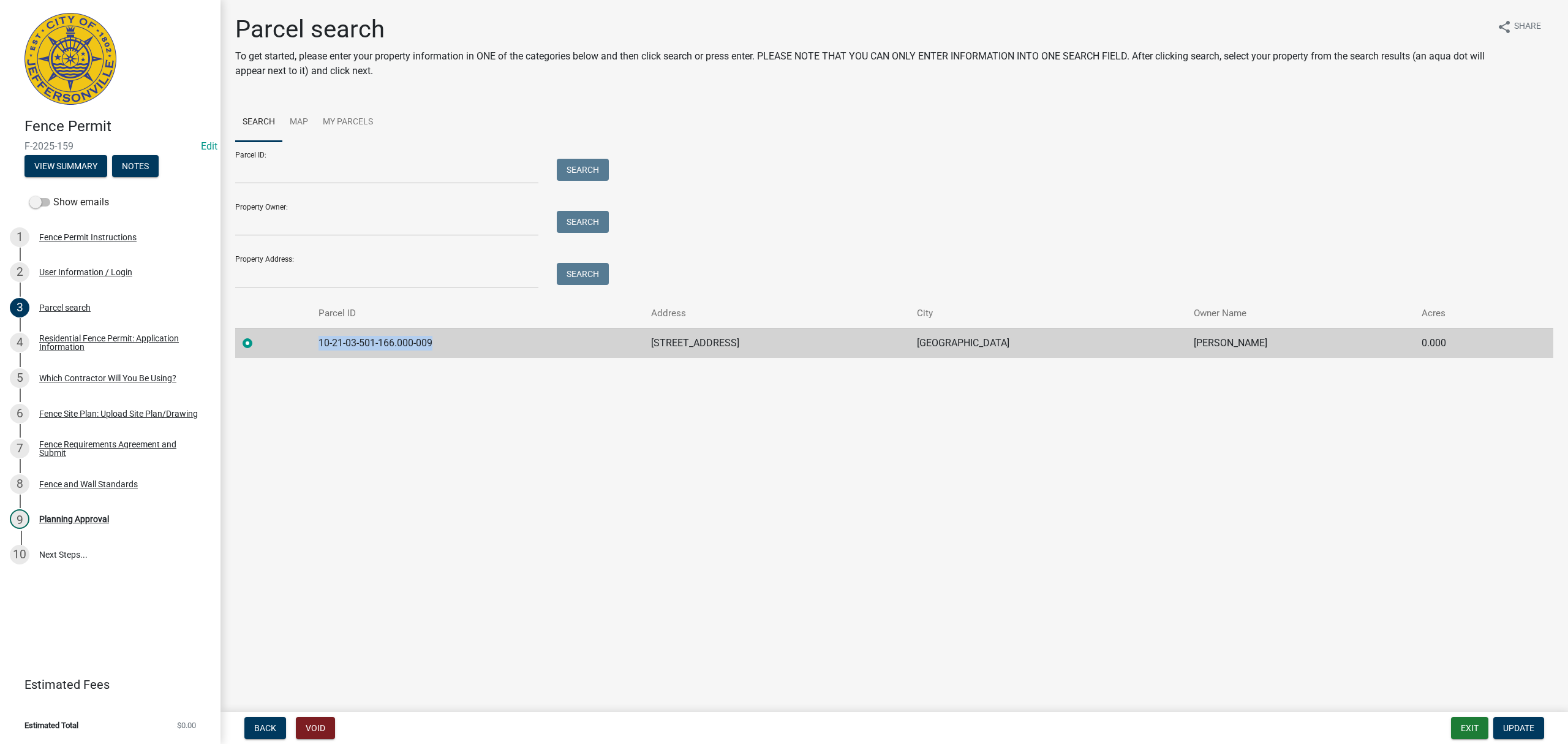
drag, startPoint x: 451, startPoint y: 347, endPoint x: 317, endPoint y: 345, distance: 134.0
click at [317, 345] on td "10-21-03-501-166.000-009" at bounding box center [477, 343] width 333 height 30
copy td "10-21-03-501-166.000-009"
click at [115, 337] on div "Residential Fence Permit: Application Information" at bounding box center [120, 342] width 162 height 17
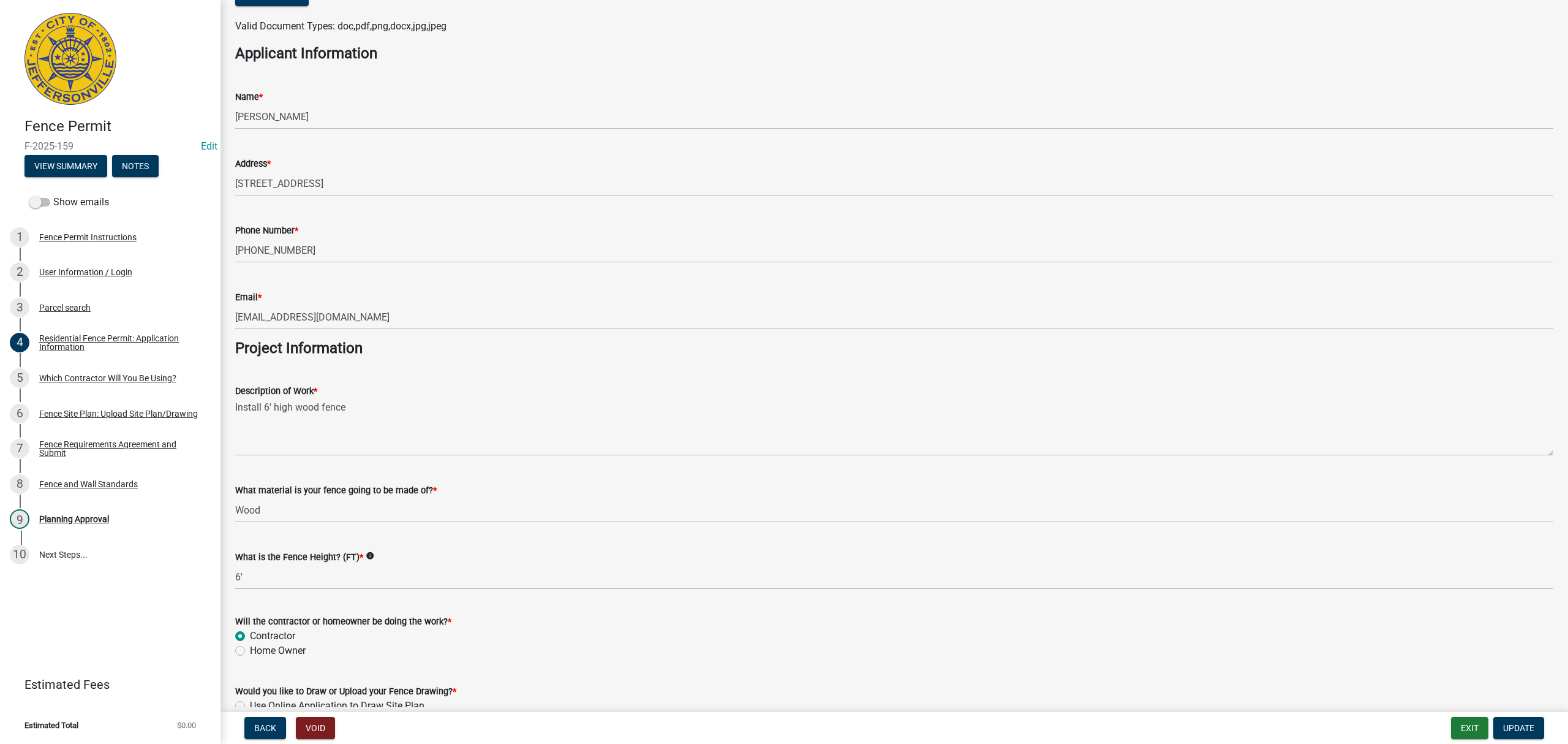
scroll to position [811, 0]
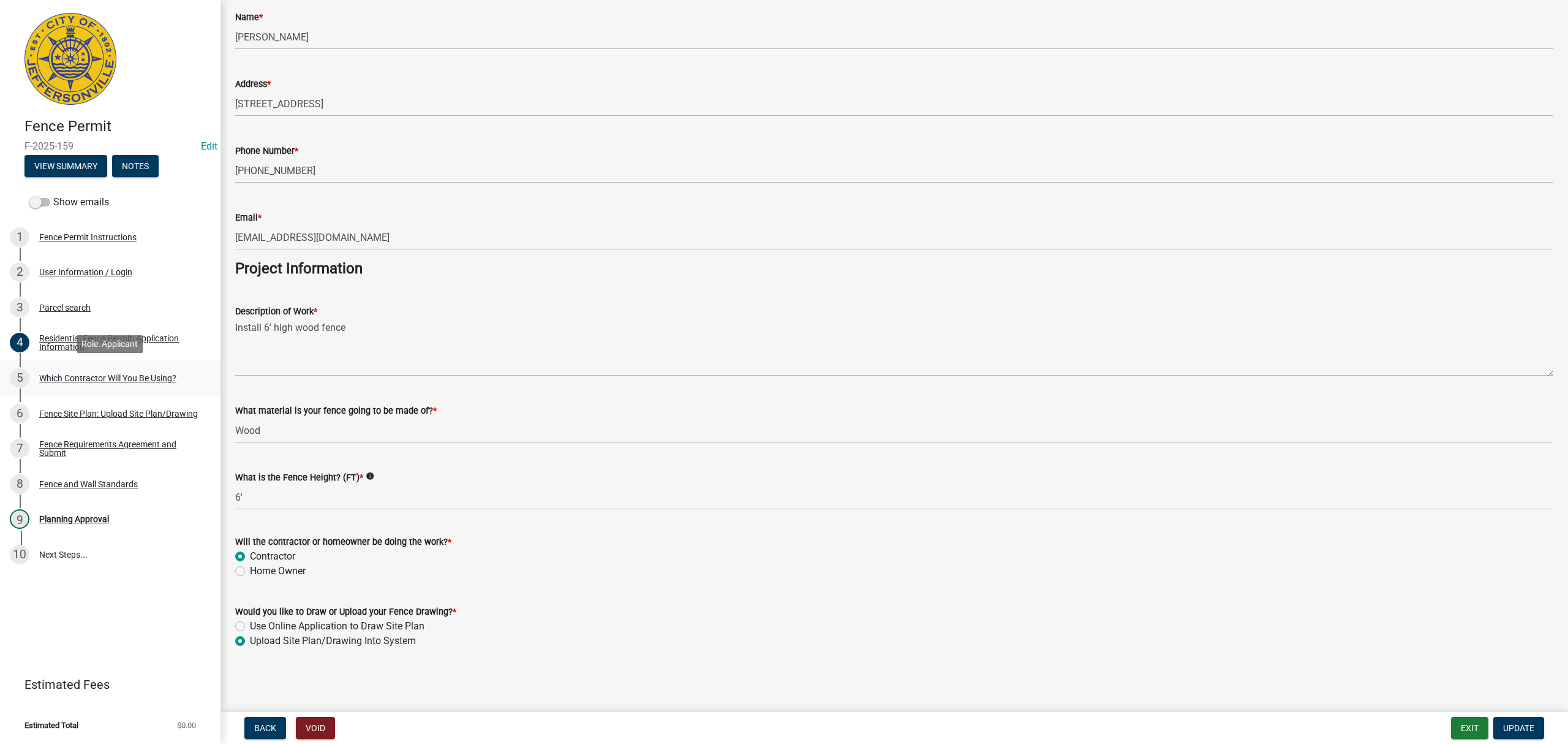
click at [104, 374] on div "Which Contractor Will You Be Using?" at bounding box center [107, 378] width 137 height 9
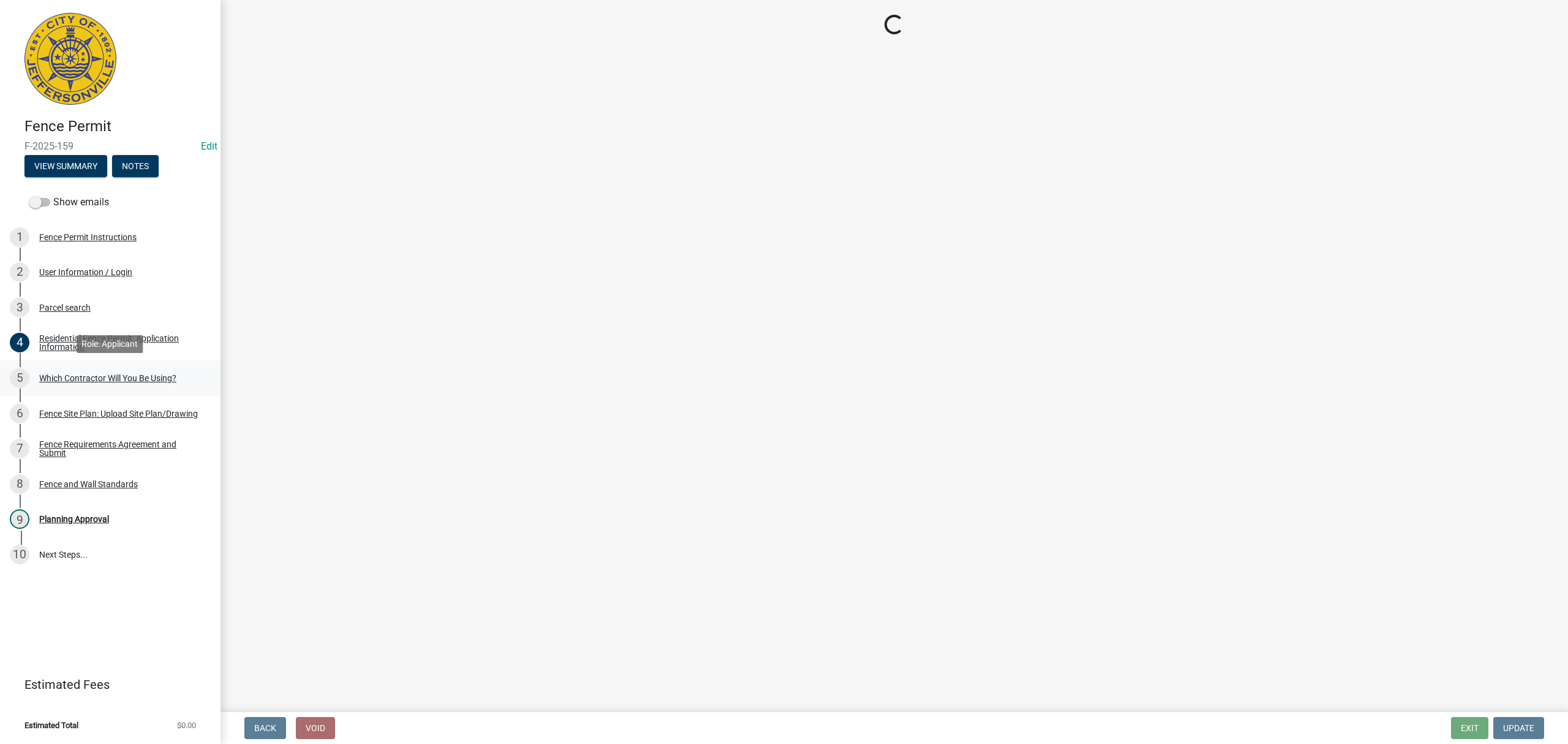
scroll to position [0, 0]
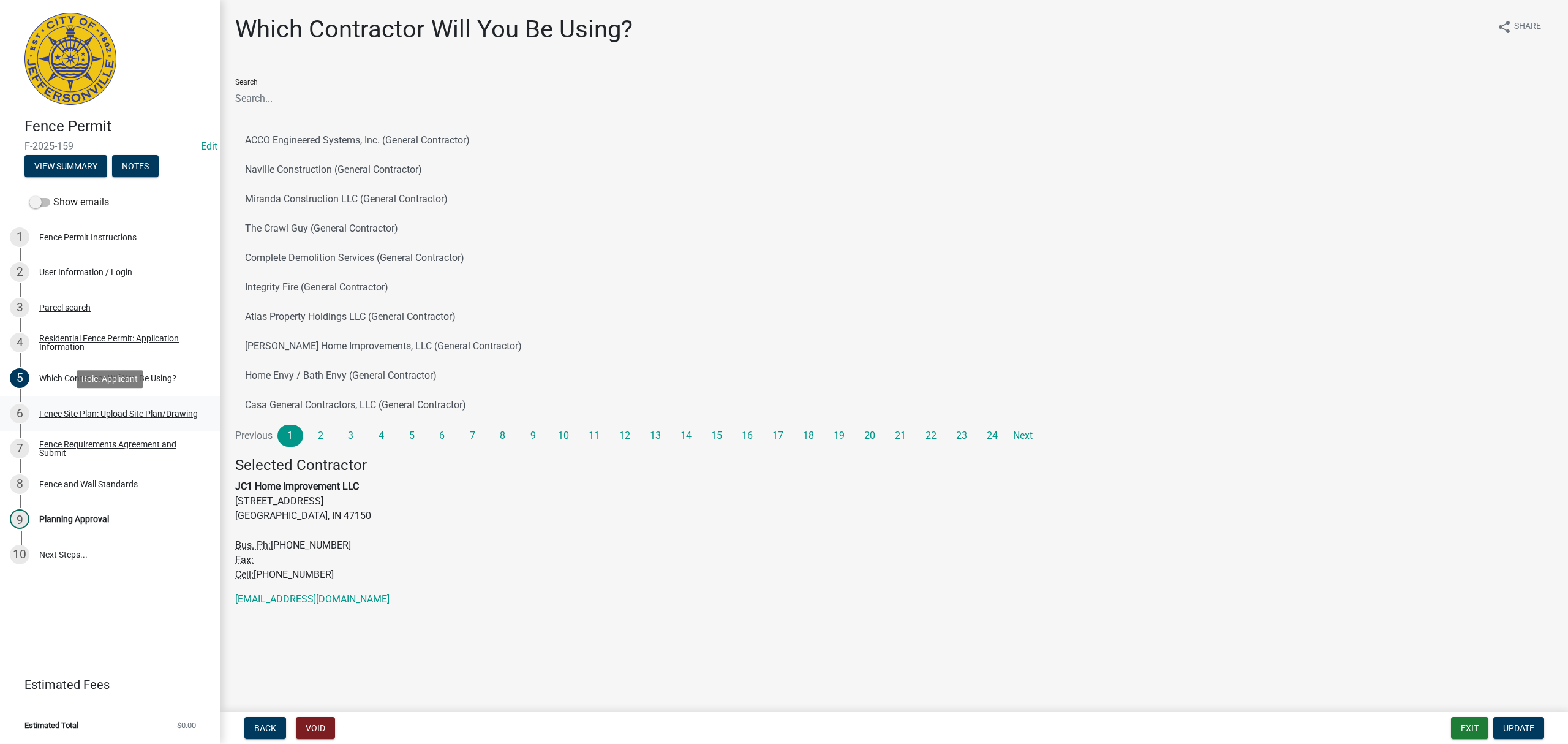
click at [110, 411] on div "Fence Site Plan: Upload Site Plan/Drawing" at bounding box center [118, 414] width 158 height 9
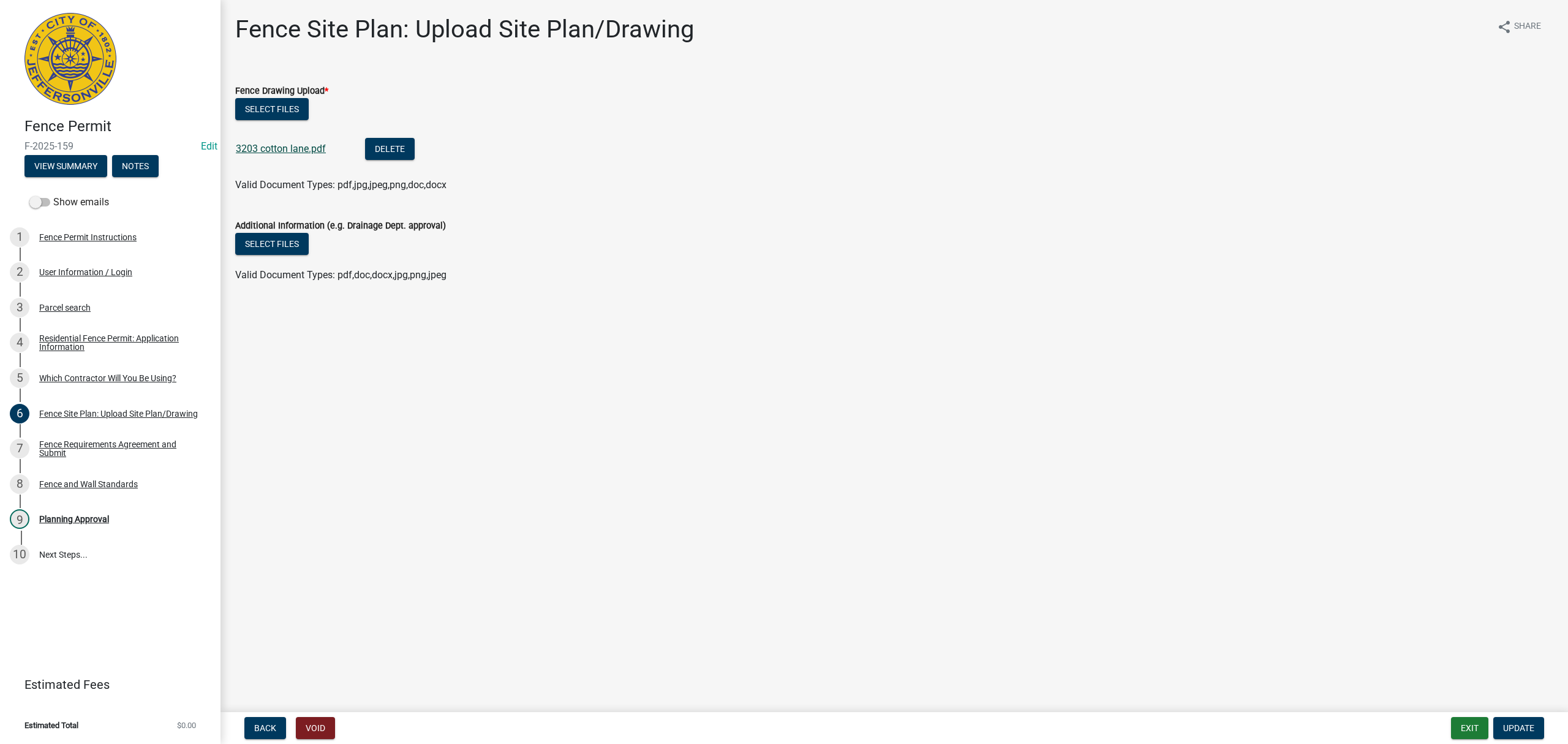
click at [271, 145] on link "3203 cotton lane.pdf" at bounding box center [281, 148] width 90 height 12
click at [104, 437] on link "7 Fence Requirements Agreement and Submit" at bounding box center [110, 449] width 221 height 36
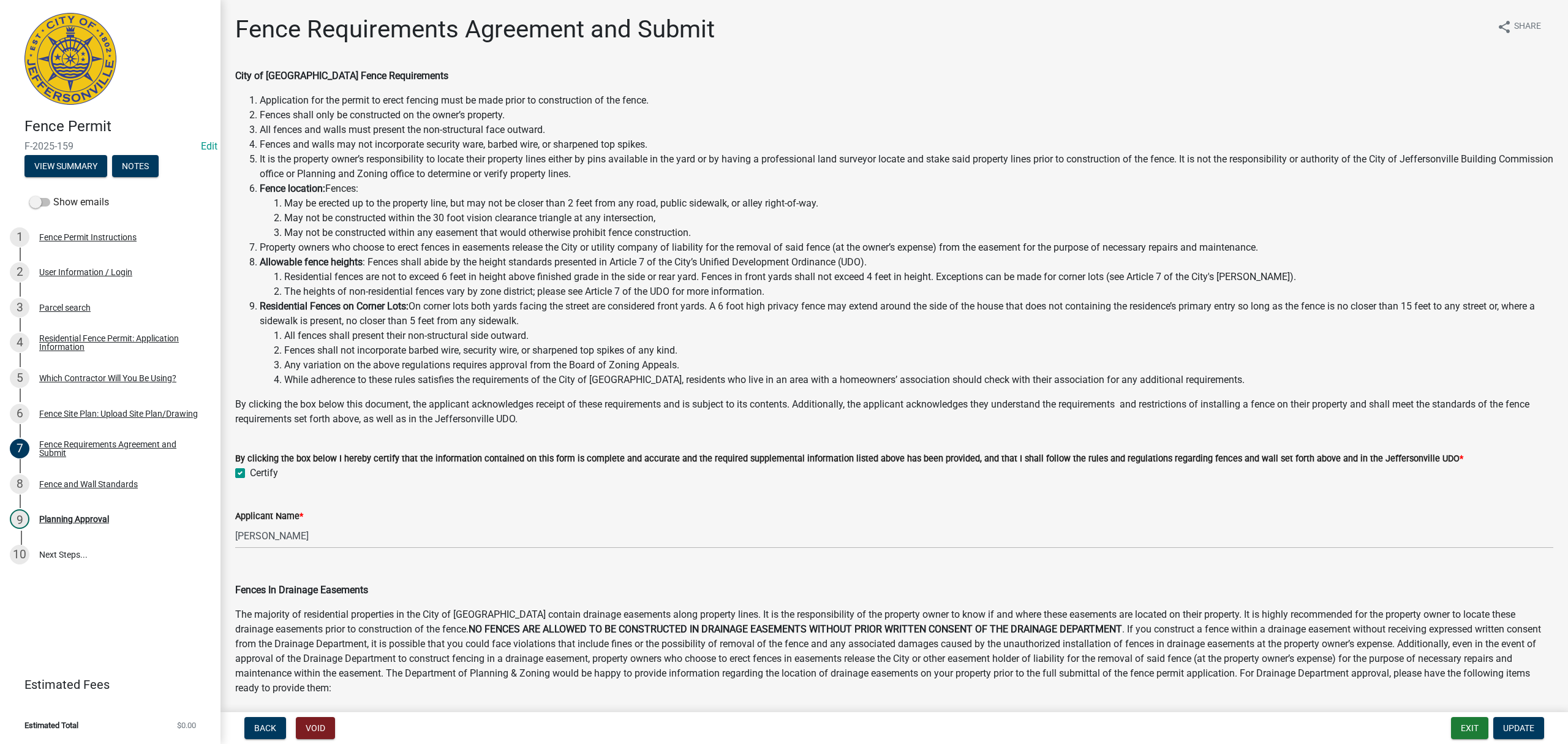
scroll to position [322, 0]
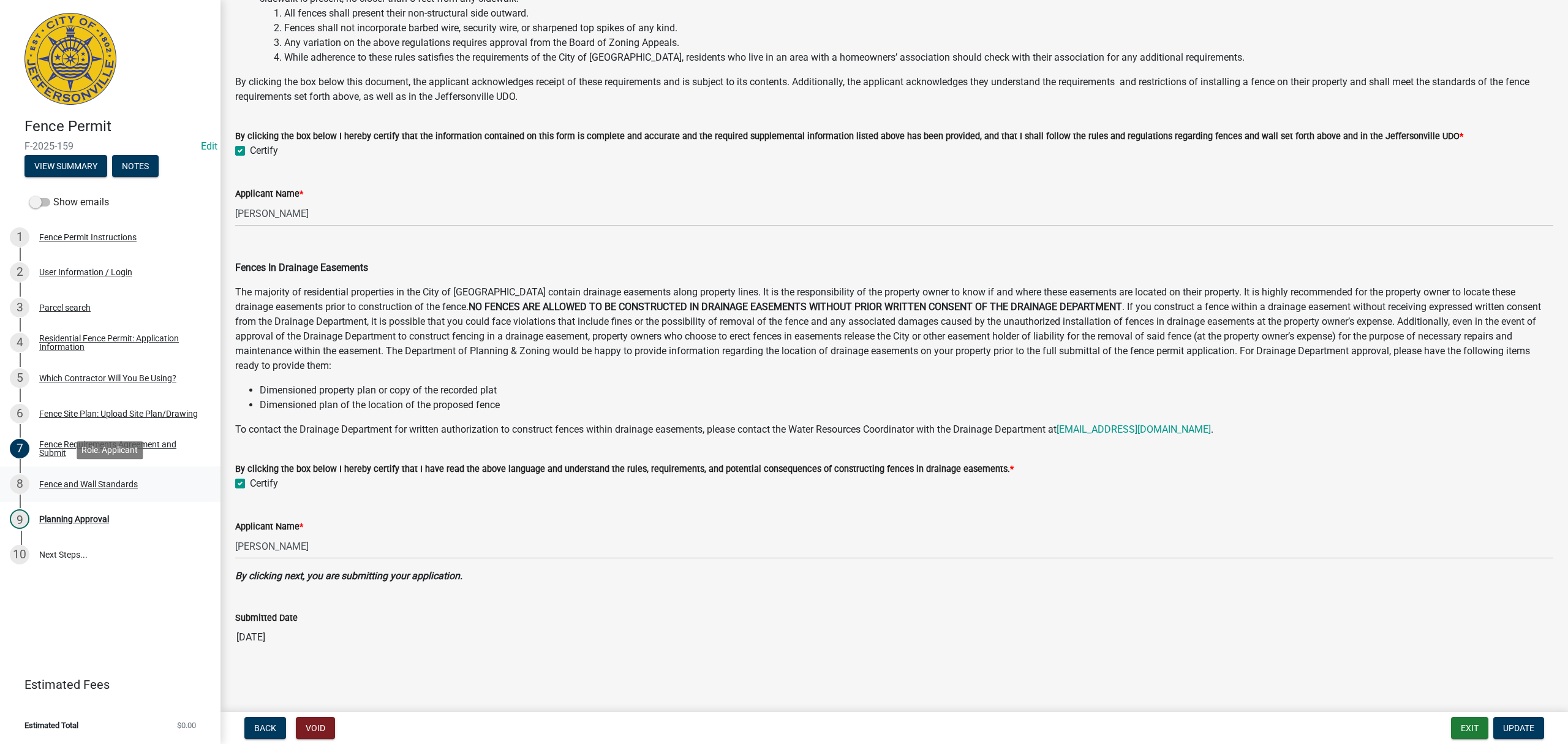
click at [100, 476] on div "8 Fence and Wall Standards" at bounding box center [105, 484] width 191 height 20
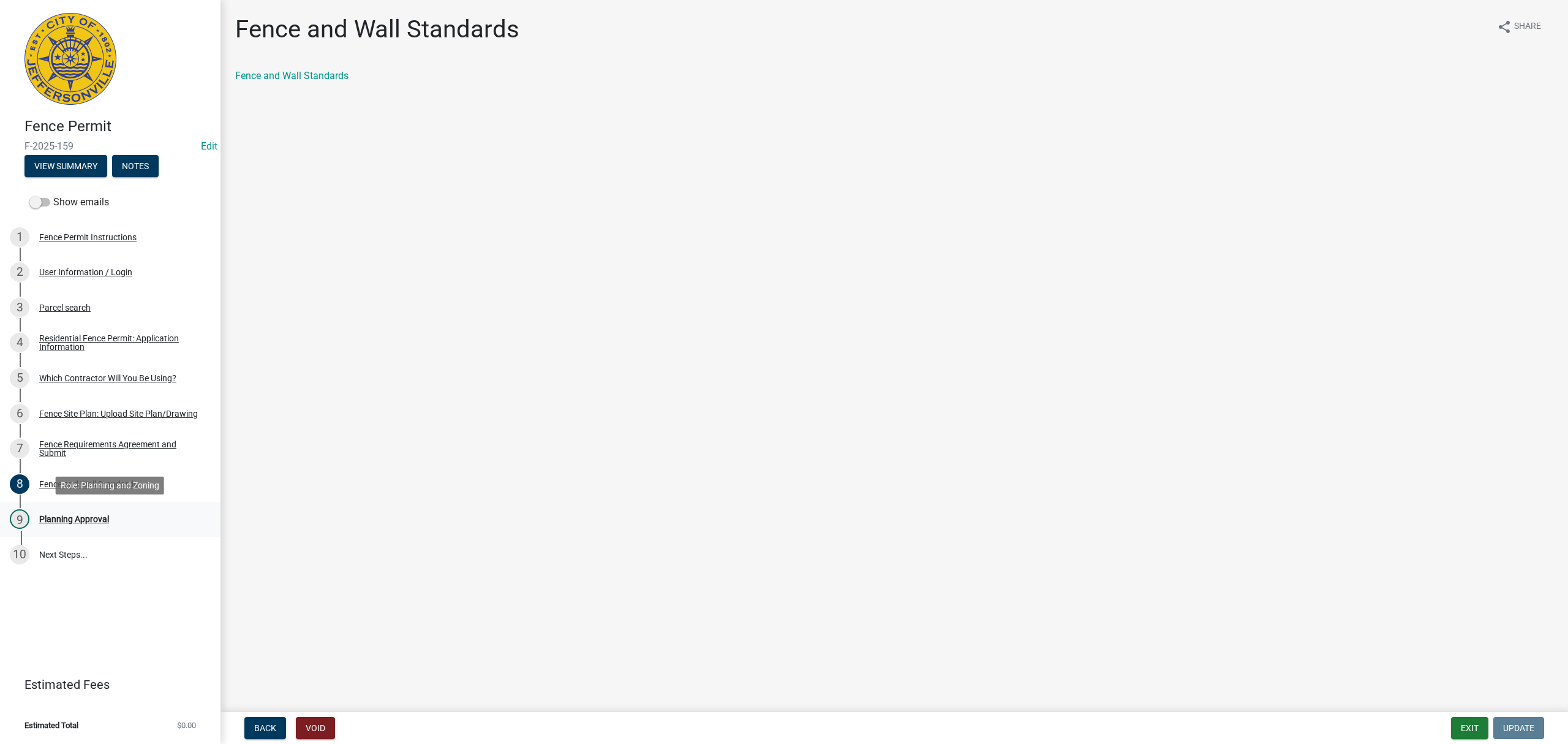
click at [106, 515] on div "Planning Approval" at bounding box center [74, 520] width 70 height 9
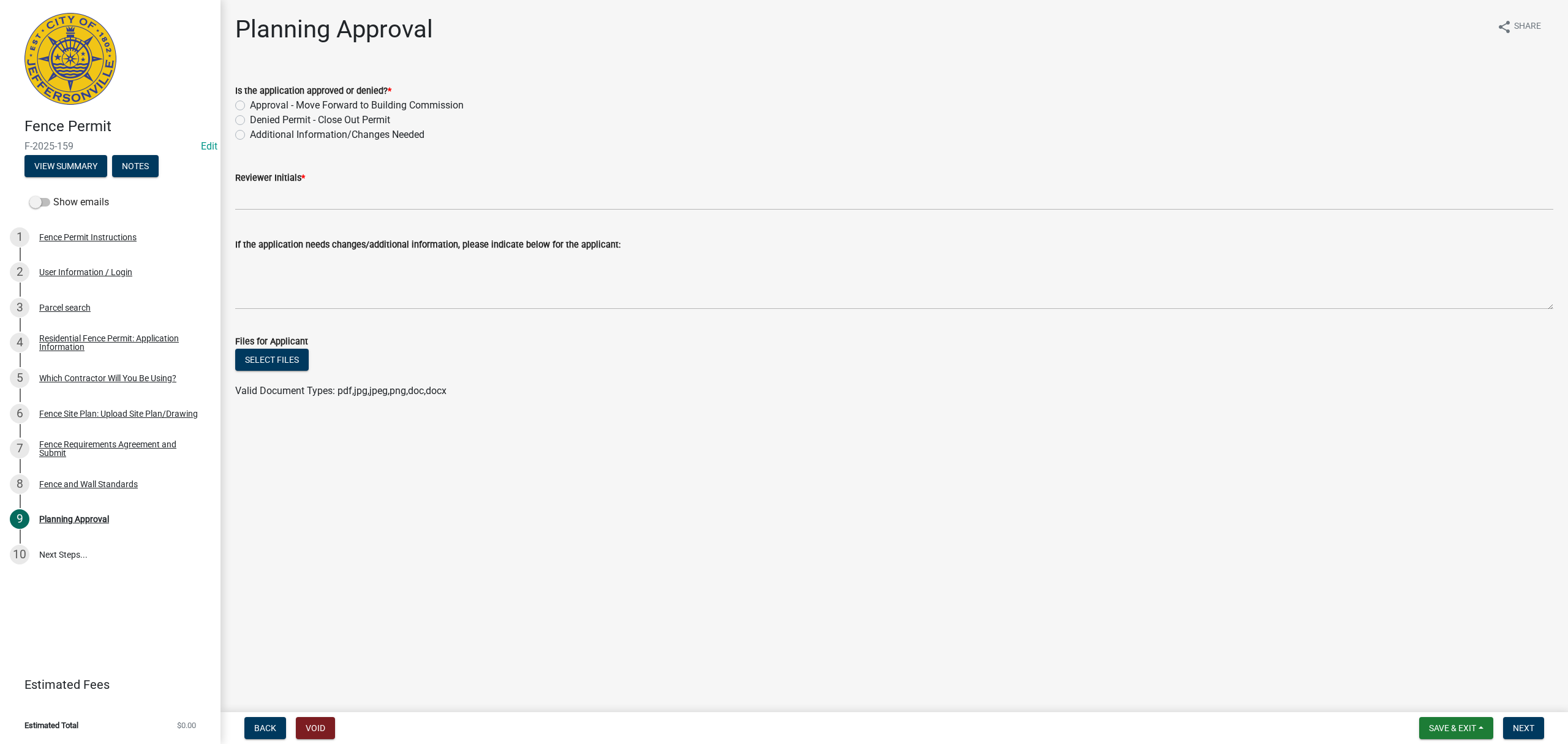
click at [328, 106] on label "Approval - Move Forward to Building Commission" at bounding box center [357, 106] width 214 height 14
click at [257, 106] on input "Approval - Move Forward to Building Commission" at bounding box center [254, 102] width 8 height 8
radio input "true"
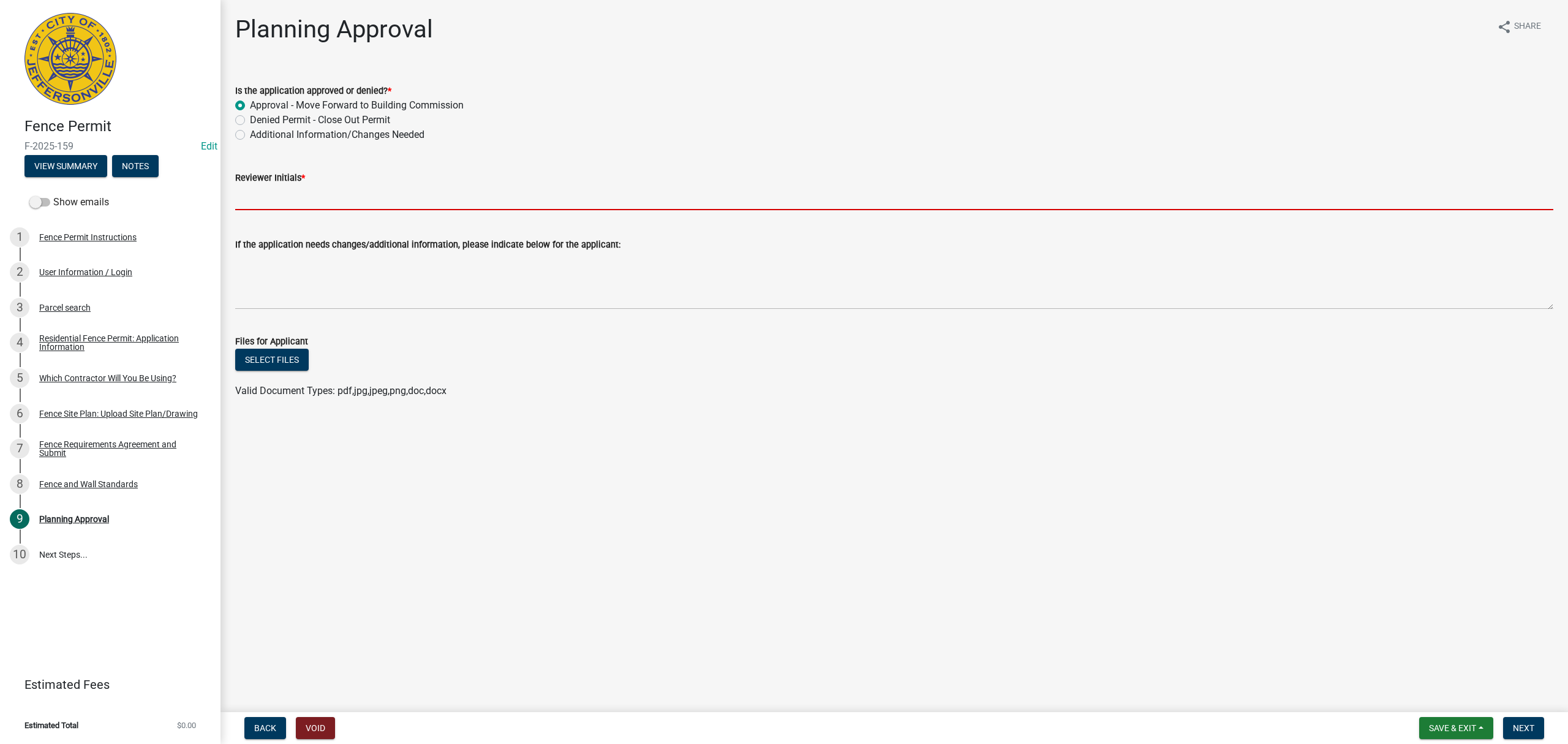
click at [318, 189] on input "Reviewer Initials *" at bounding box center [894, 198] width 1319 height 25
type input "STS"
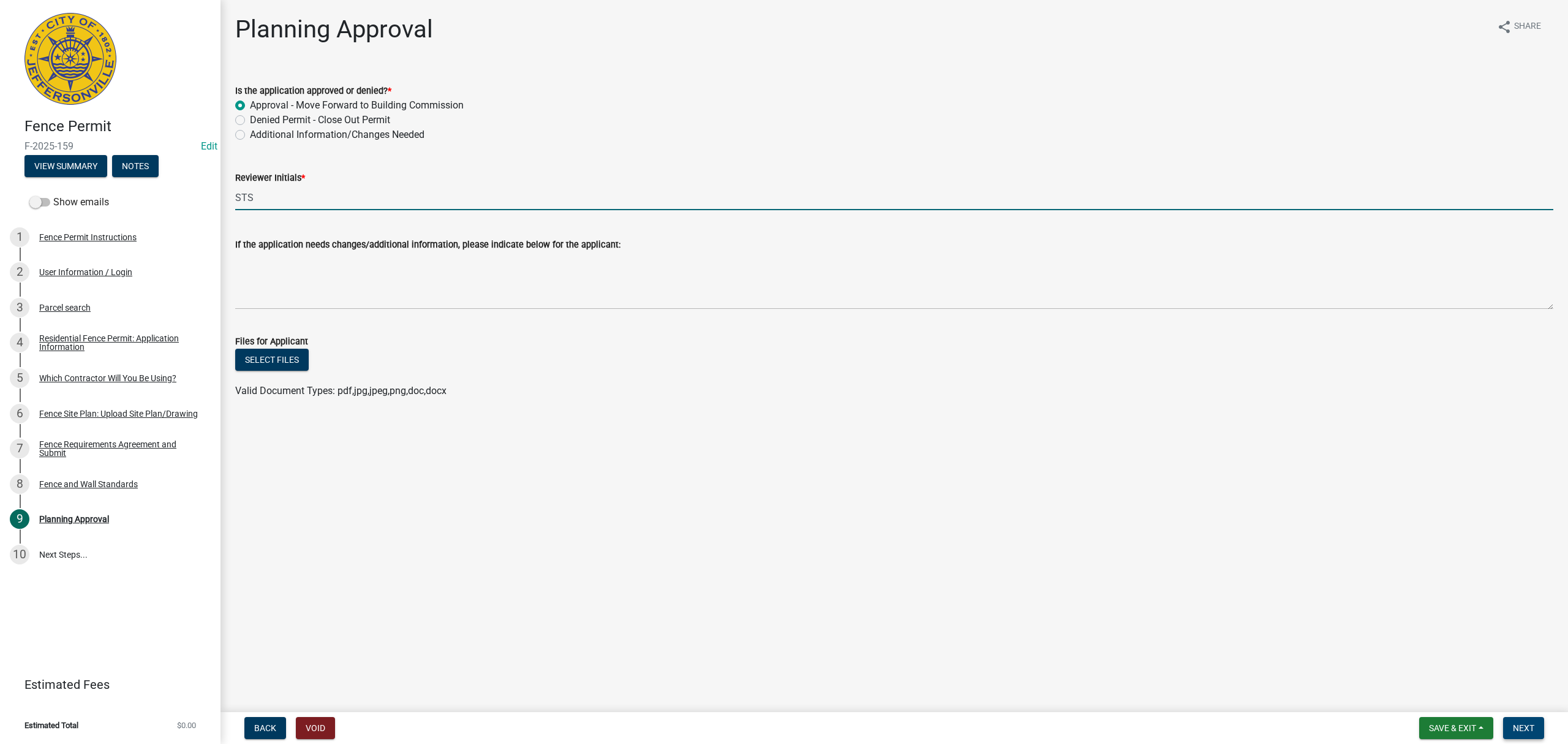
click at [1515, 723] on span "Next" at bounding box center [1523, 728] width 21 height 10
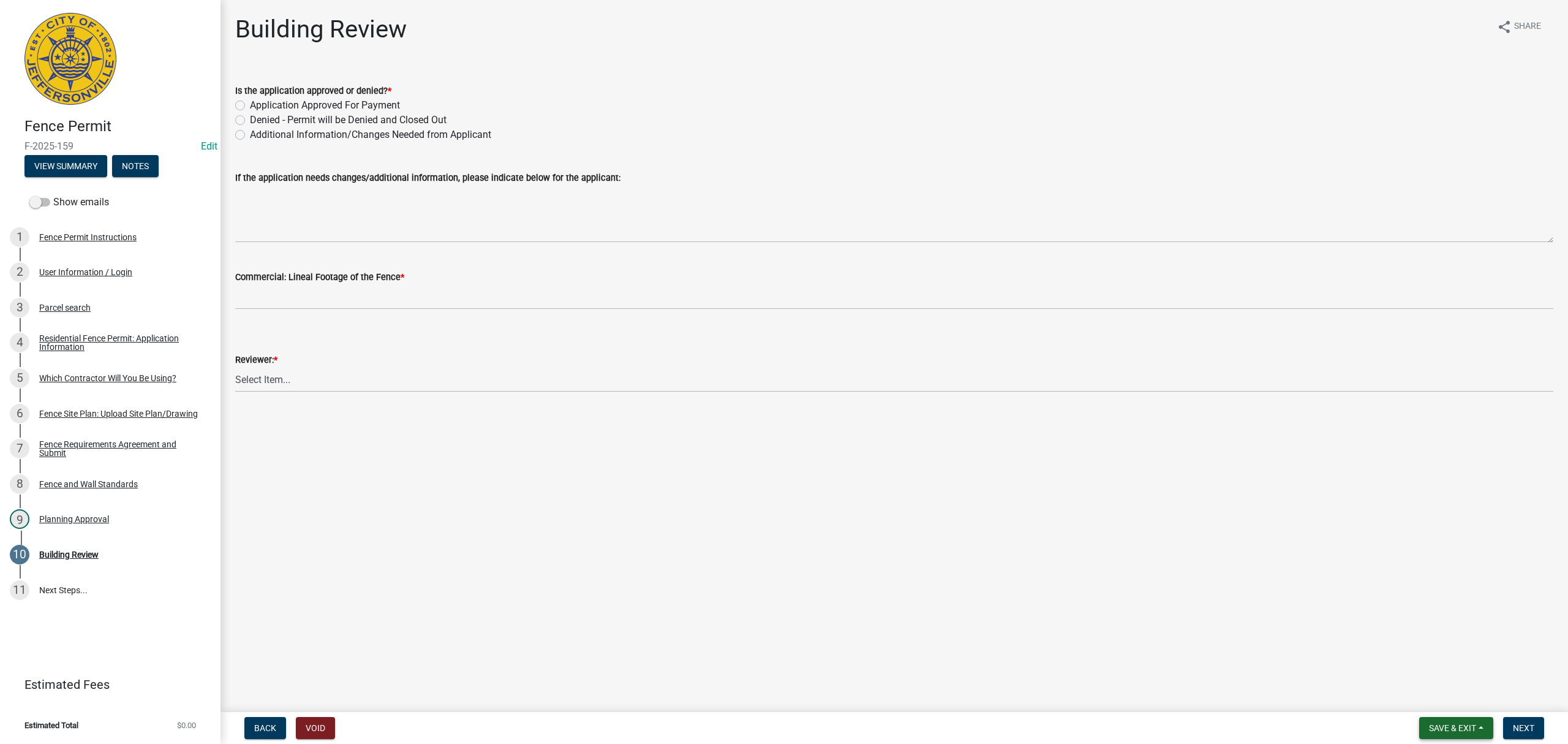
click at [1452, 723] on span "Save & Exit" at bounding box center [1453, 728] width 47 height 10
click at [1434, 697] on button "Save & Exit" at bounding box center [1445, 697] width 98 height 30
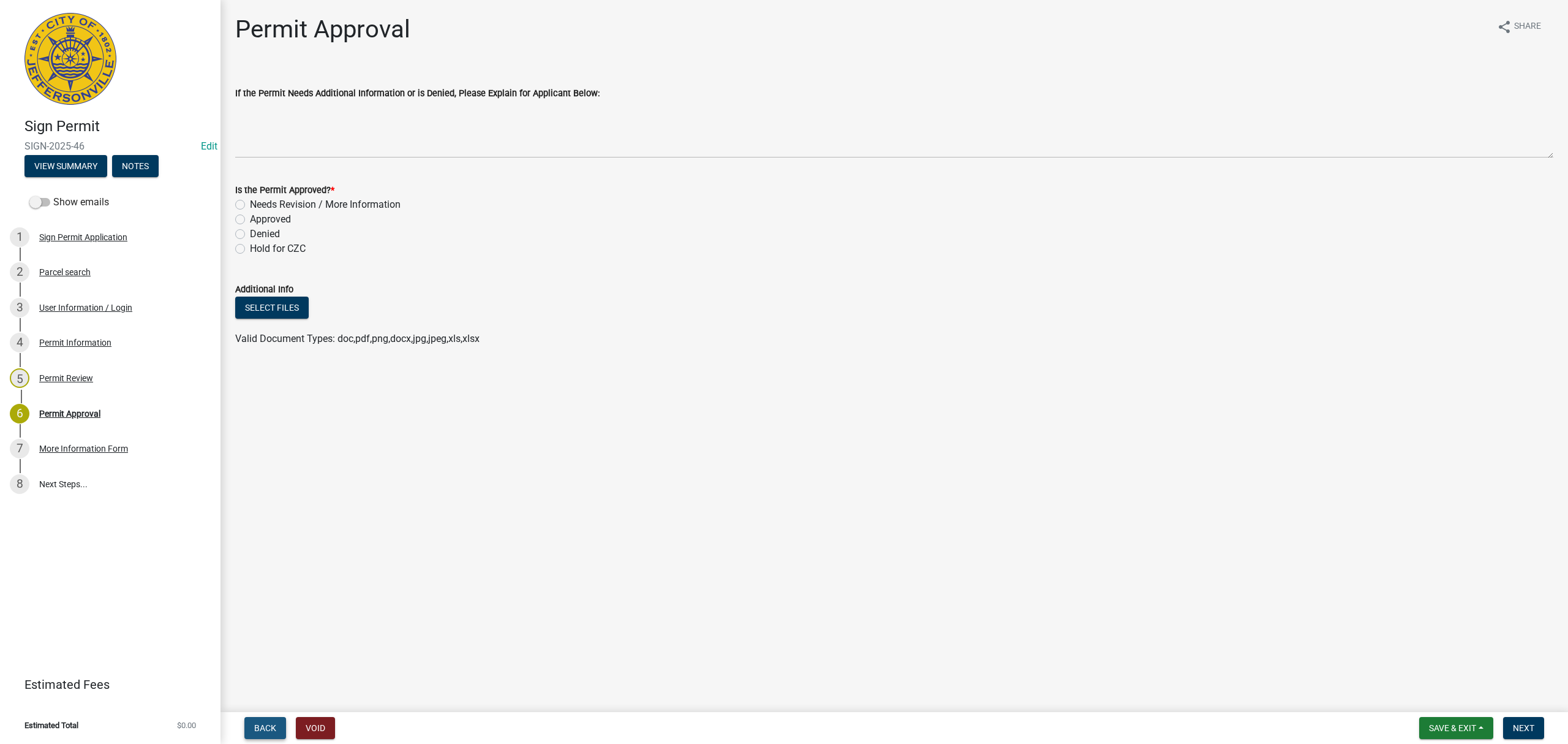
click at [256, 726] on span "Back" at bounding box center [265, 728] width 22 height 10
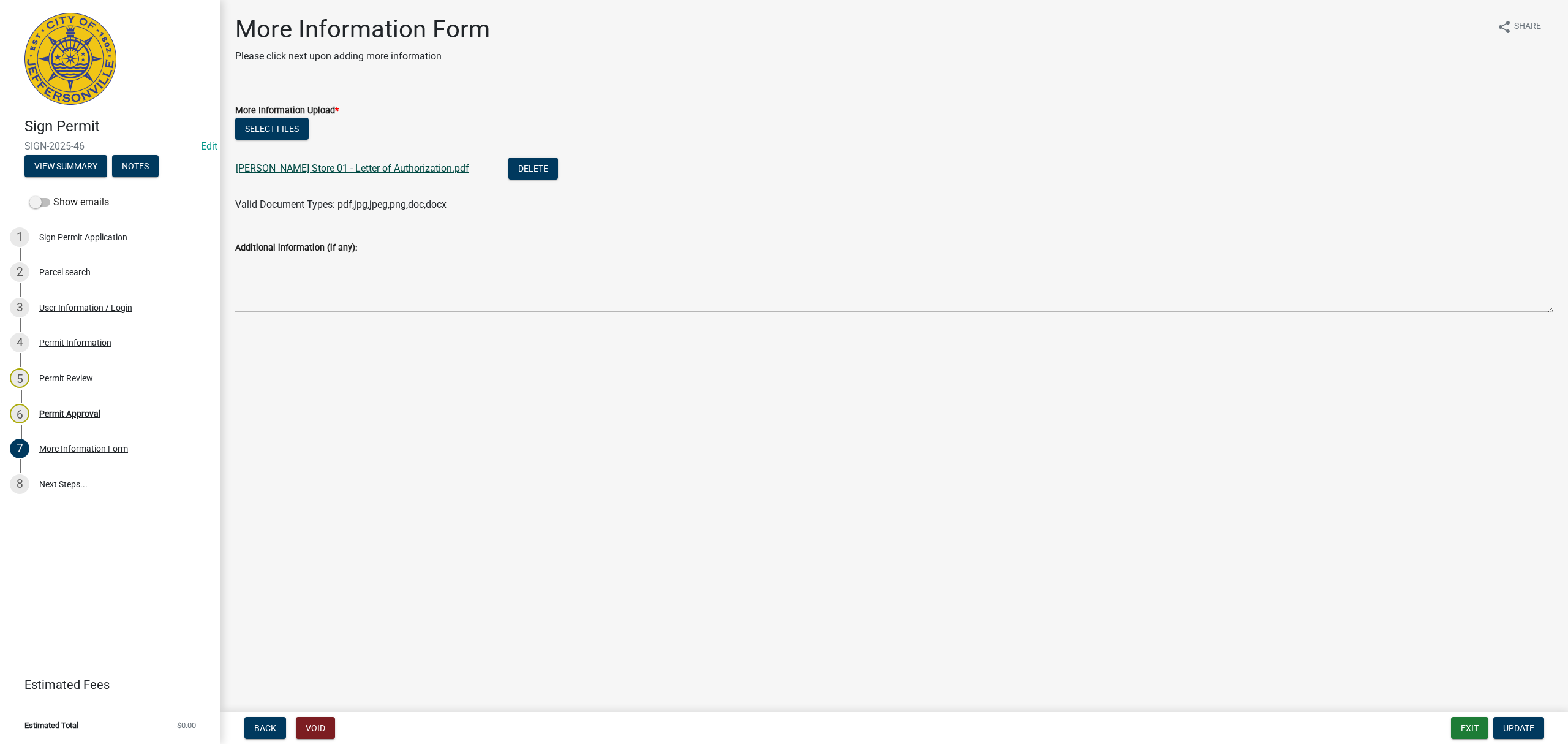
click at [398, 165] on link "[PERSON_NAME] Store 01 - Letter of Authorization.pdf" at bounding box center [352, 168] width 233 height 12
click at [256, 729] on span "Back" at bounding box center [265, 728] width 22 height 10
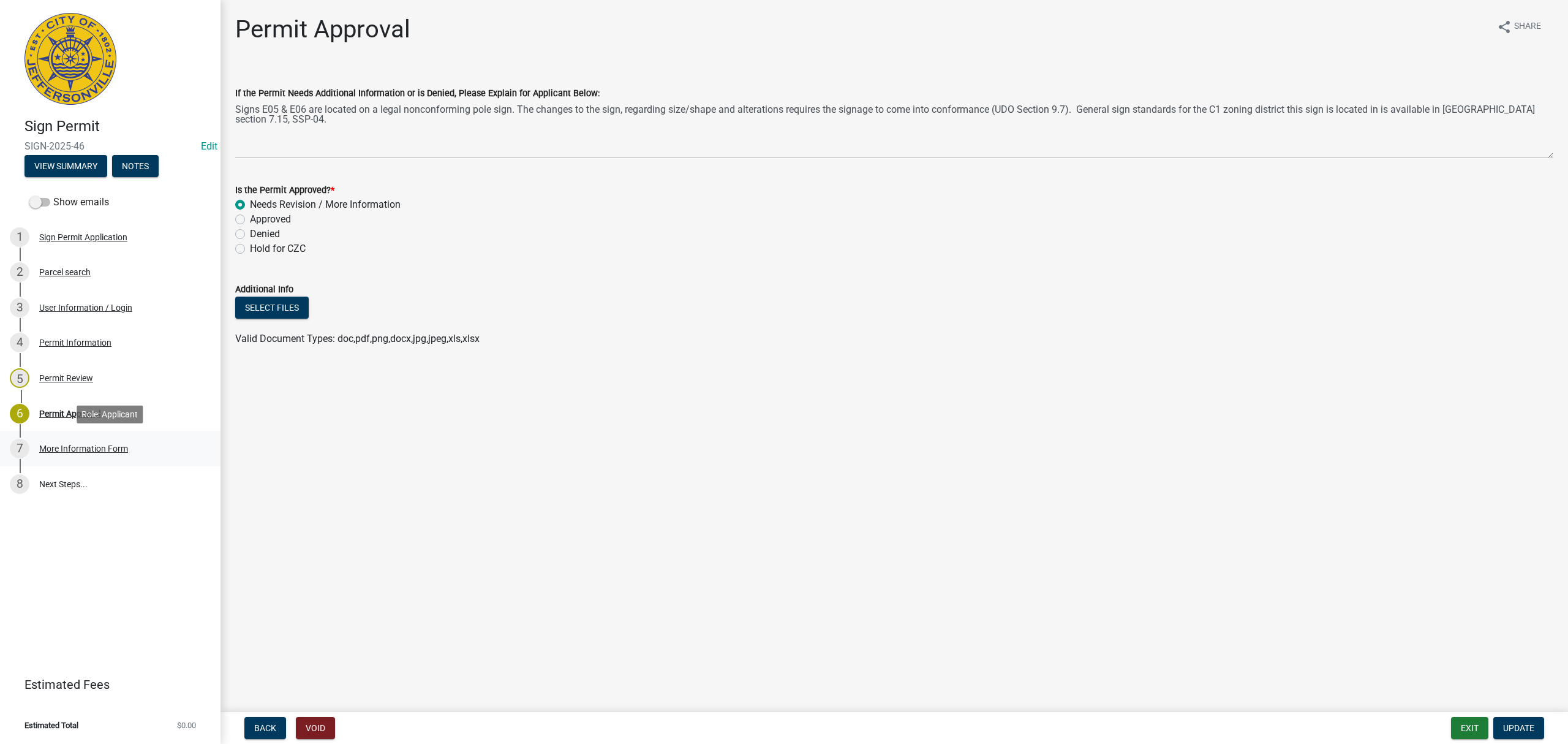
click at [110, 442] on div "7 More Information Form" at bounding box center [105, 449] width 191 height 20
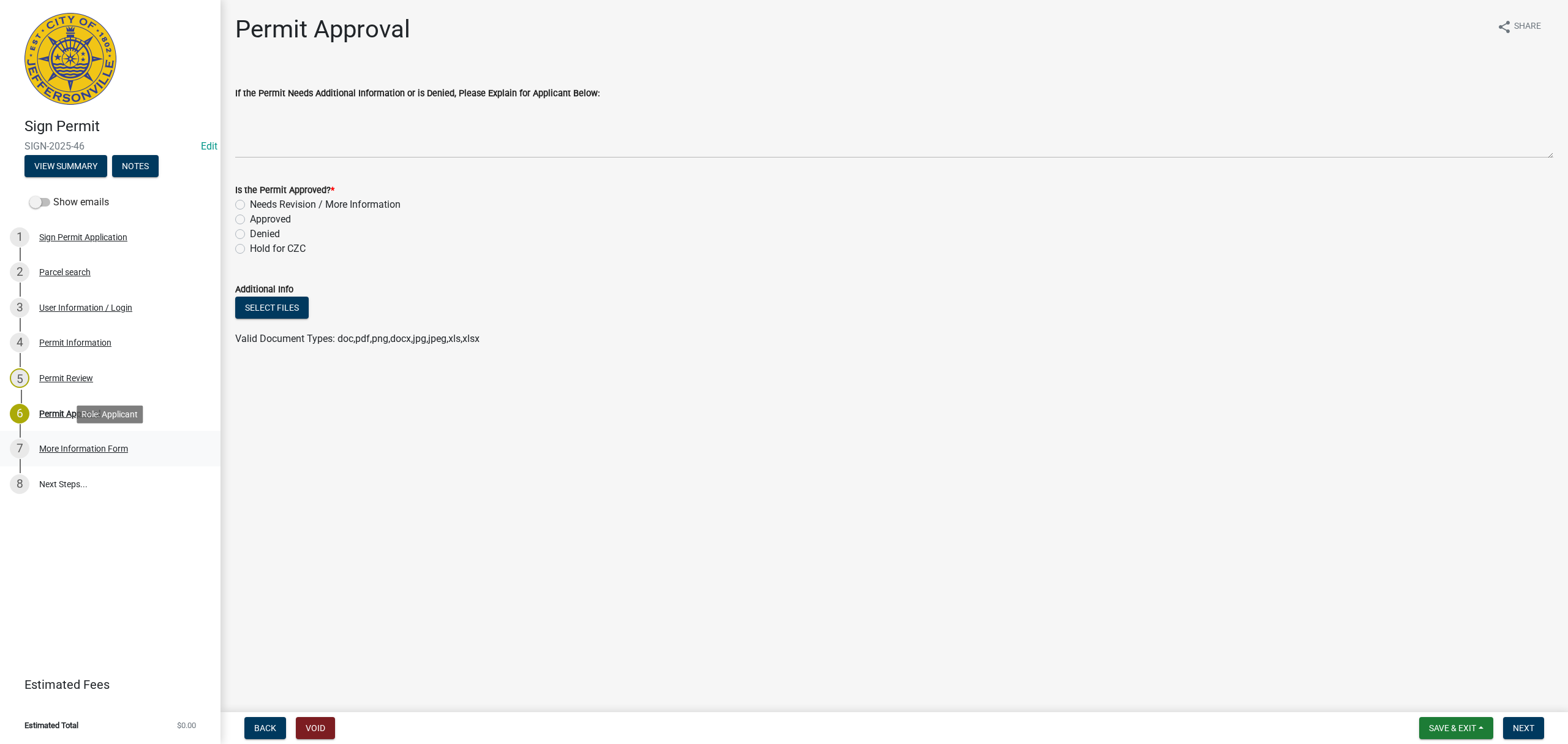
click at [133, 444] on div "7 More Information Form" at bounding box center [105, 449] width 191 height 20
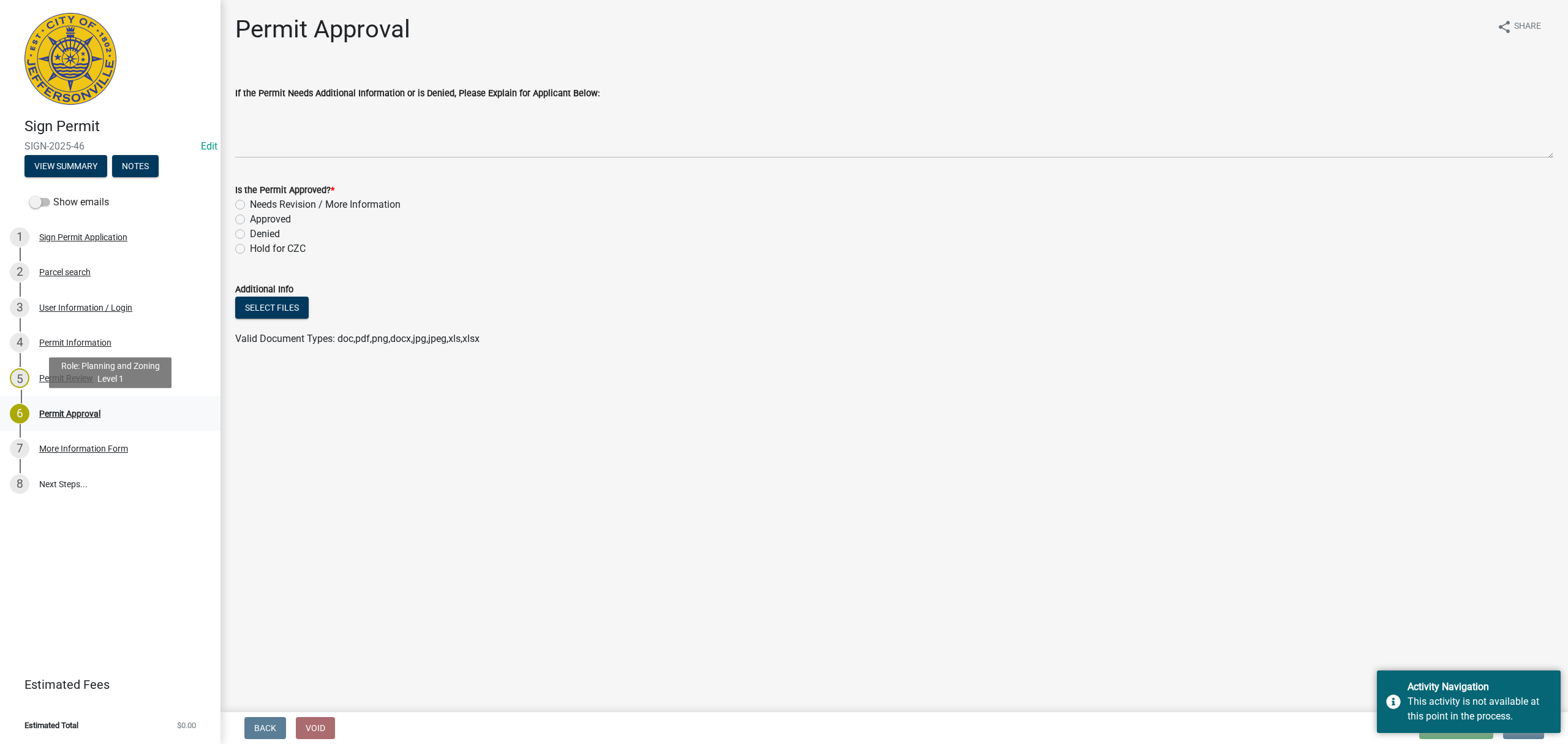
click at [121, 421] on div "6 Permit Approval" at bounding box center [105, 414] width 191 height 20
click at [86, 383] on div "5 Permit Review" at bounding box center [105, 378] width 191 height 20
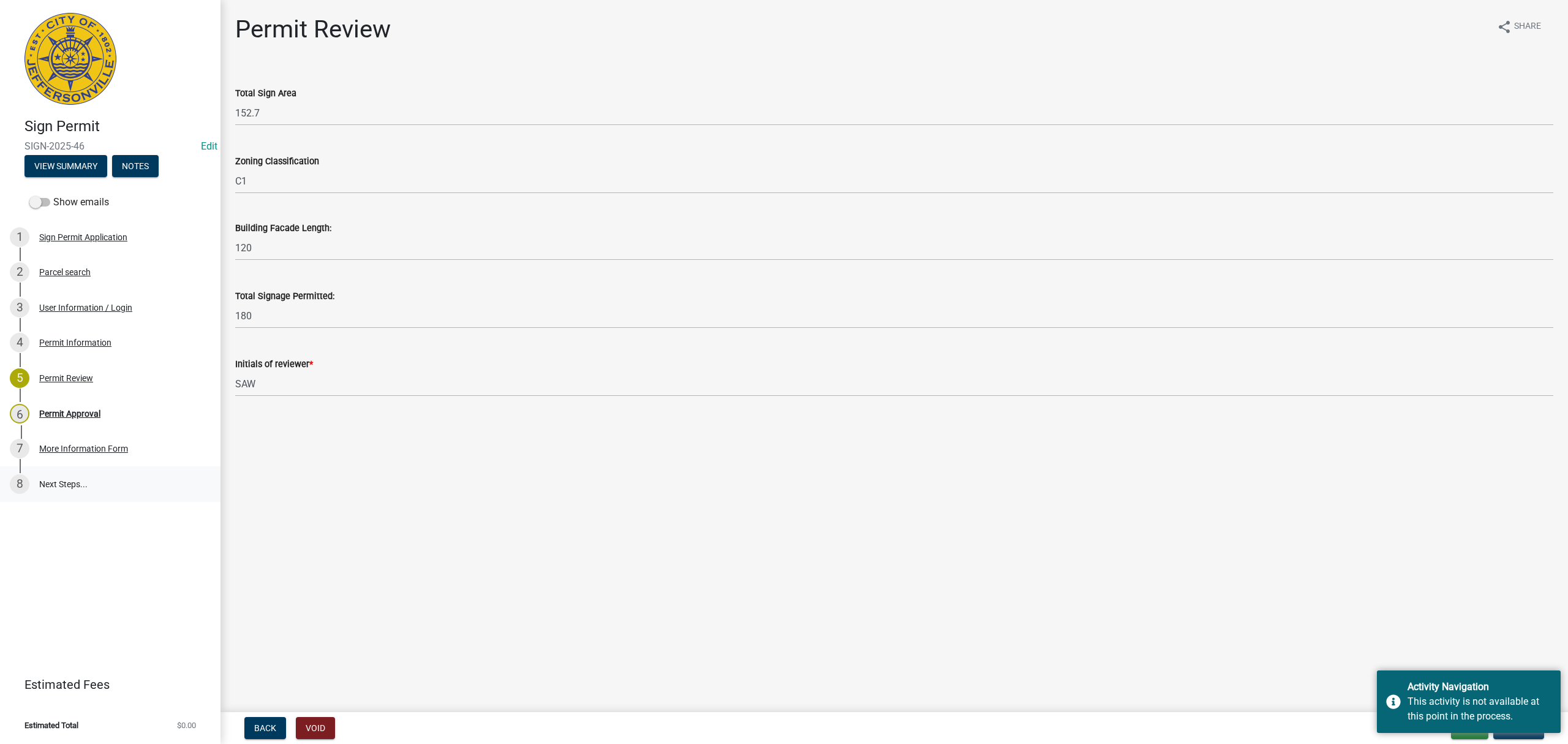
click at [87, 478] on link "8 Next Steps..." at bounding box center [110, 484] width 221 height 36
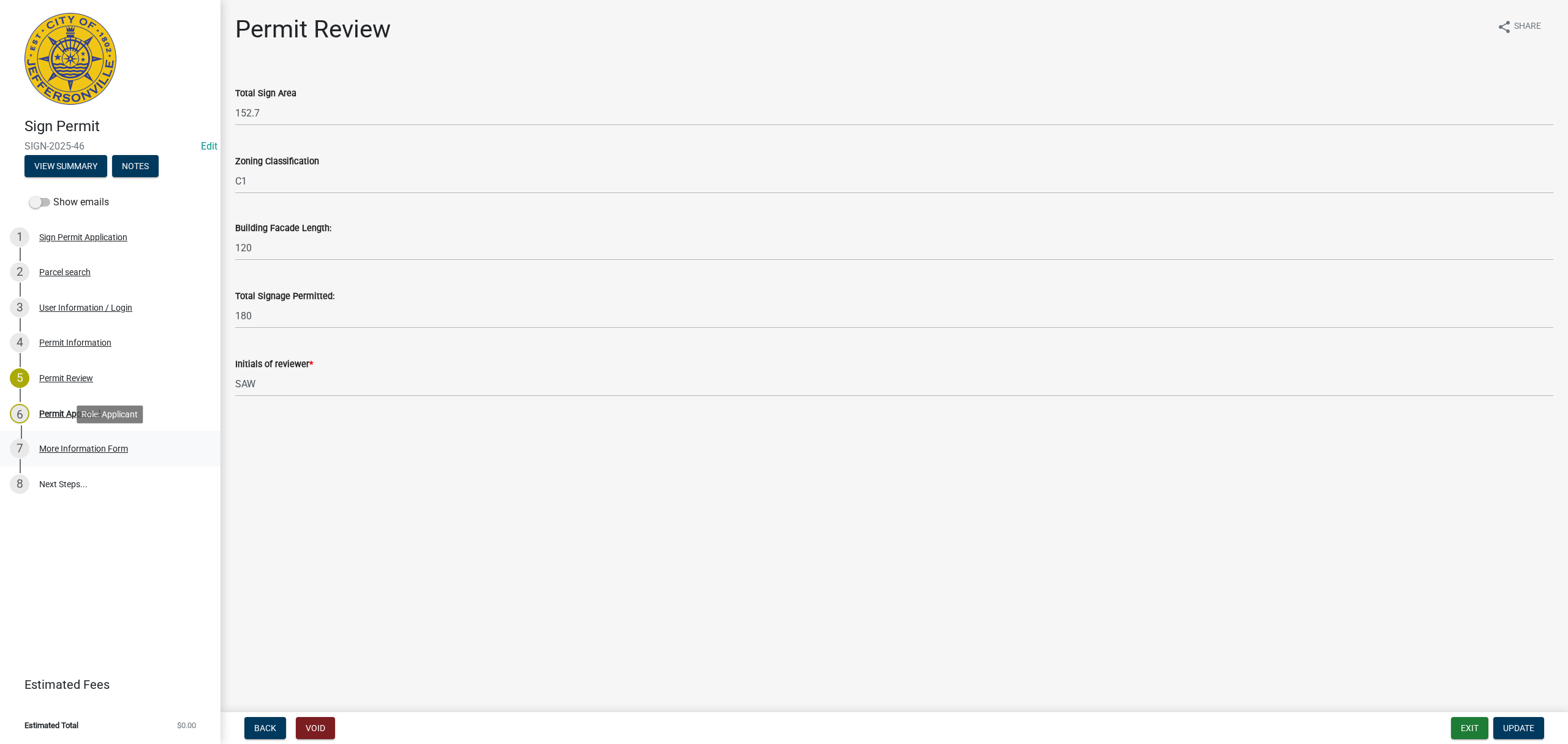
click at [87, 441] on div "7 More Information Form" at bounding box center [105, 449] width 191 height 20
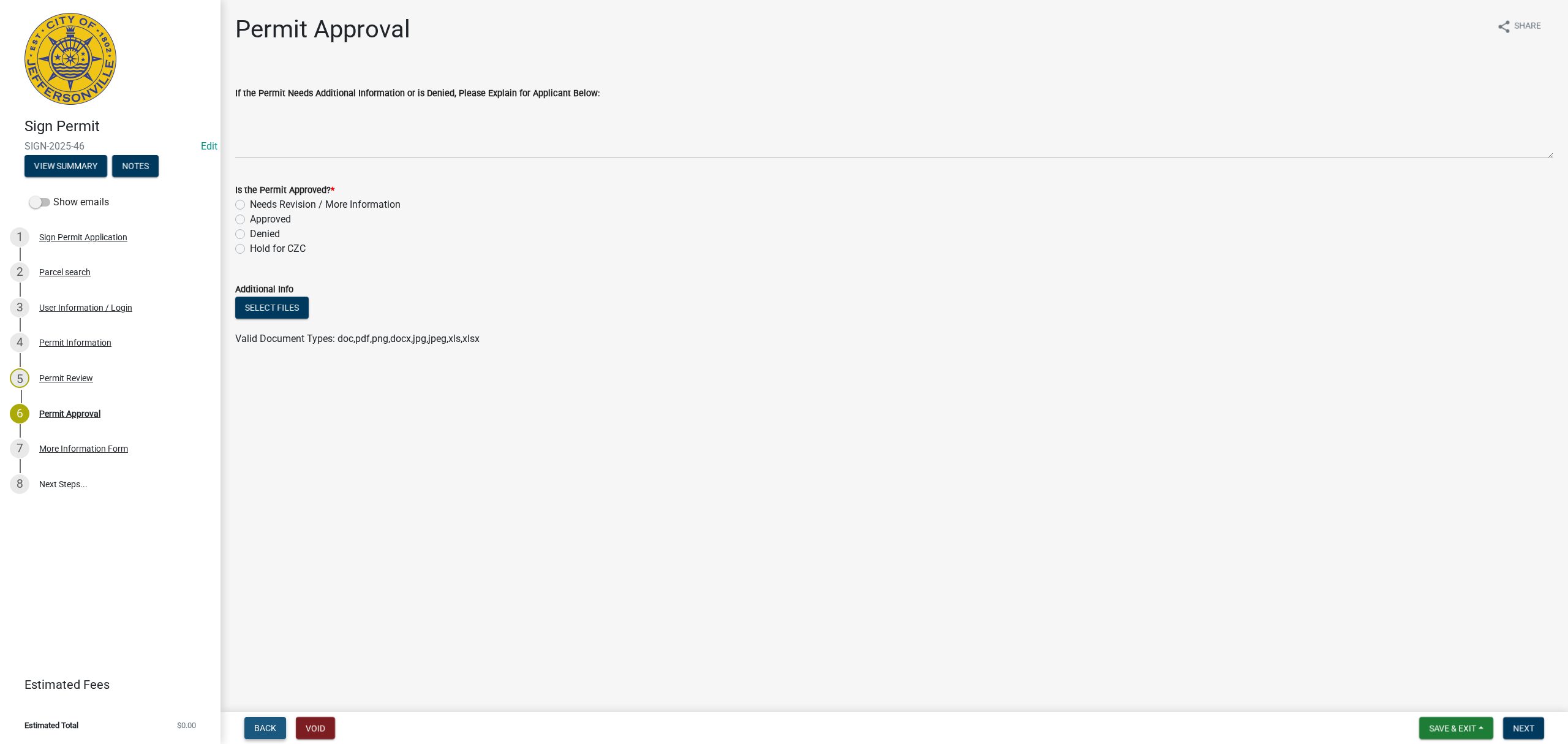
click at [269, 729] on span "Back" at bounding box center [265, 728] width 22 height 10
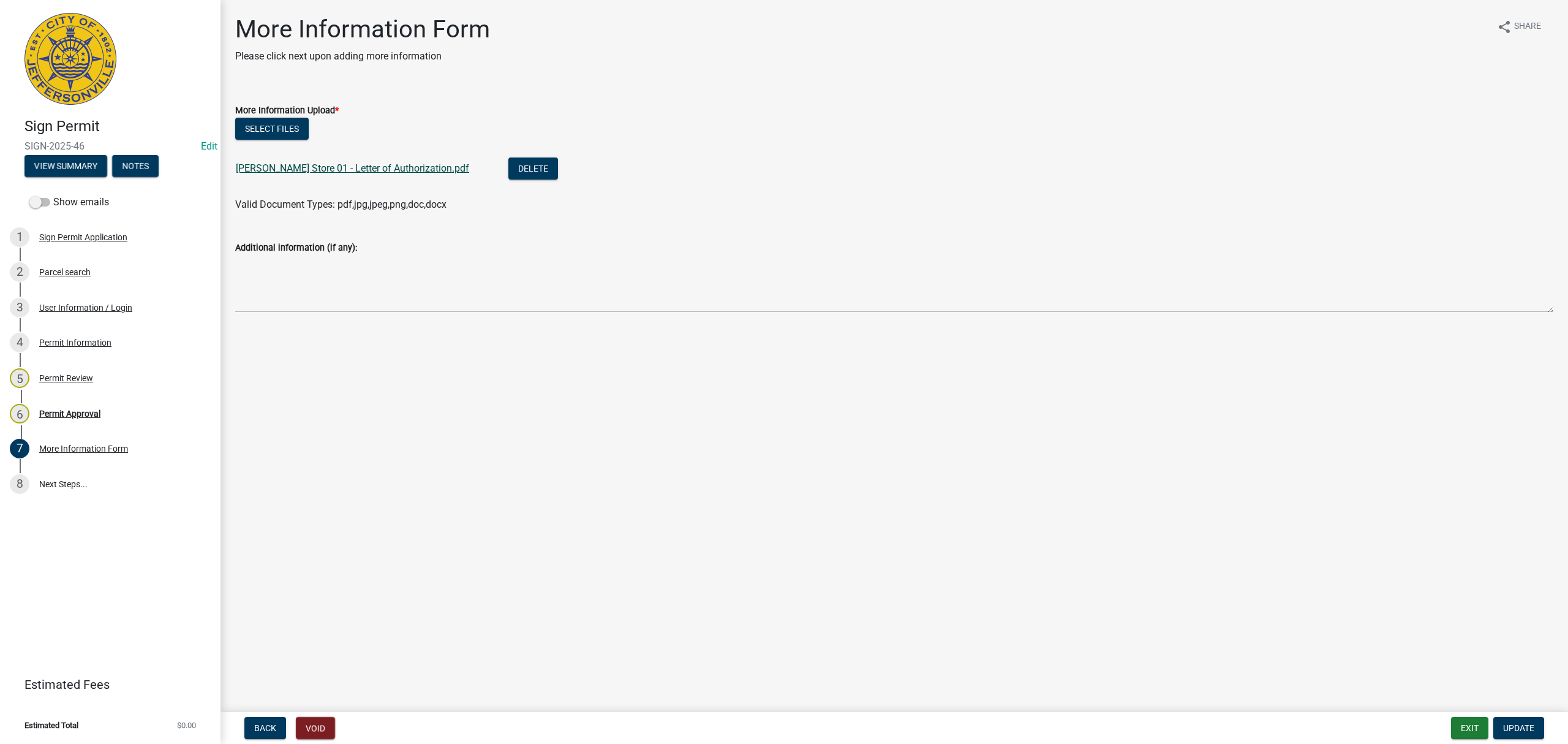
click at [400, 163] on link "[PERSON_NAME] Store 01 - Letter of Authorization.pdf" at bounding box center [352, 168] width 233 height 12
